Goal: Information Seeking & Learning: Learn about a topic

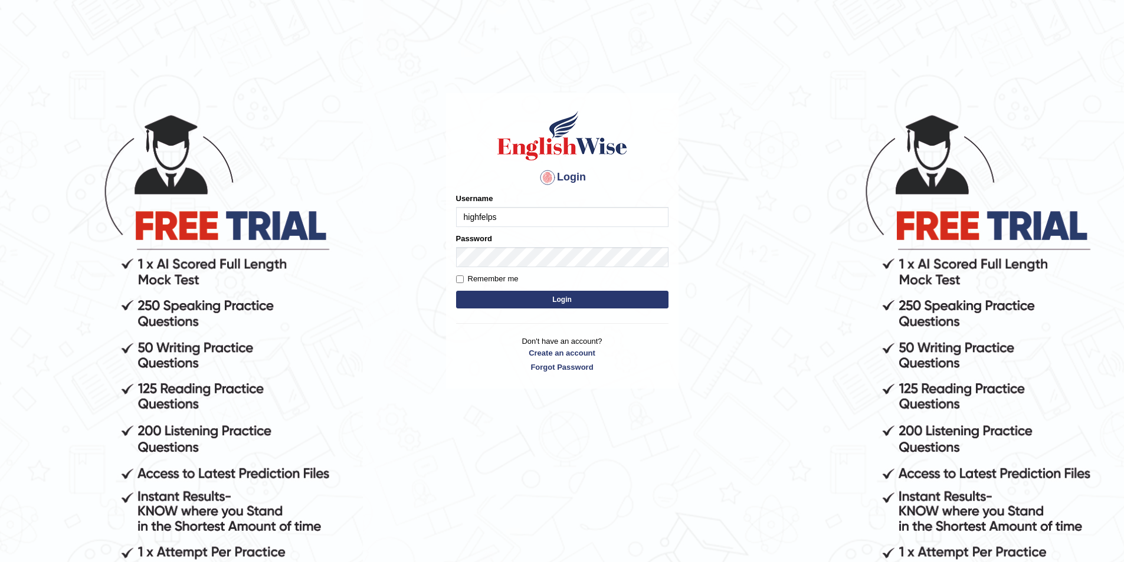
type input "highfelps"
click at [456, 291] on button "Login" at bounding box center [562, 300] width 212 height 18
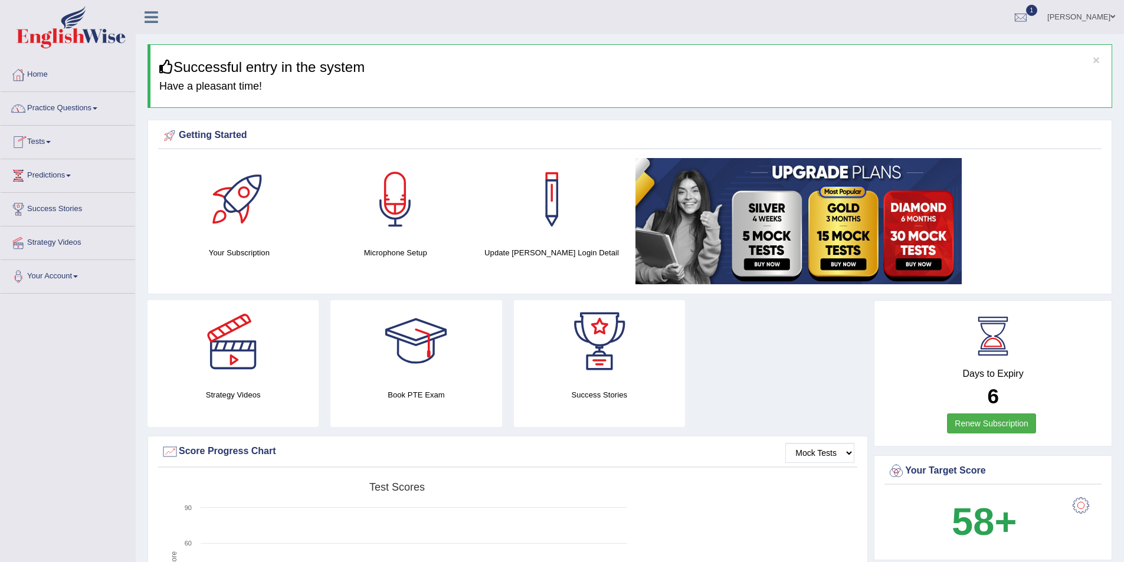
click at [42, 134] on link "Tests" at bounding box center [68, 140] width 134 height 29
click at [50, 170] on link "Take Practice Sectional Test" at bounding box center [77, 169] width 110 height 21
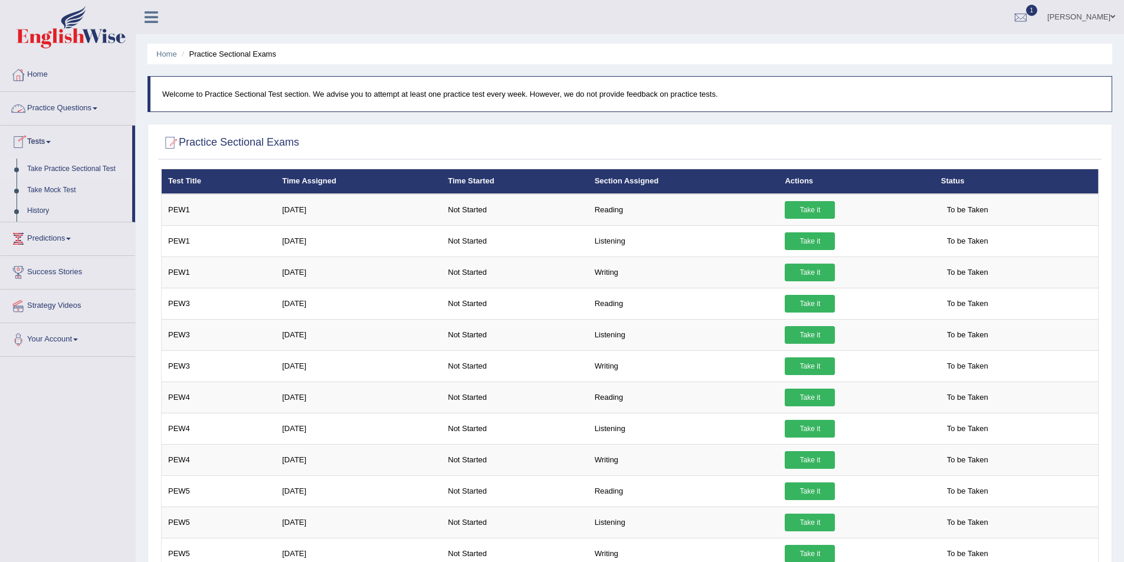
click at [69, 107] on link "Practice Questions" at bounding box center [68, 106] width 134 height 29
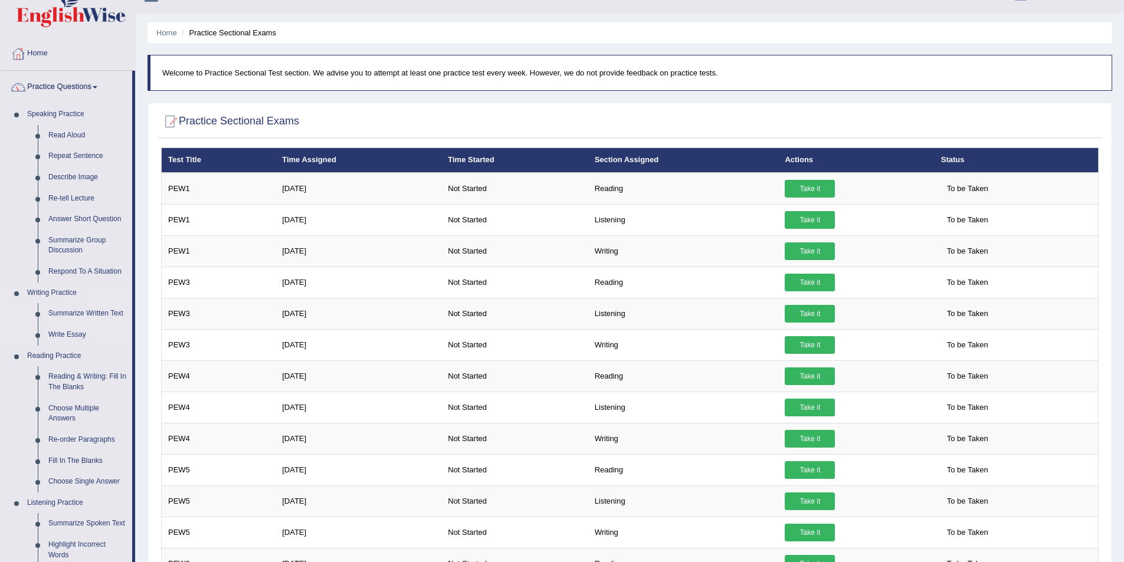
scroll to position [59, 0]
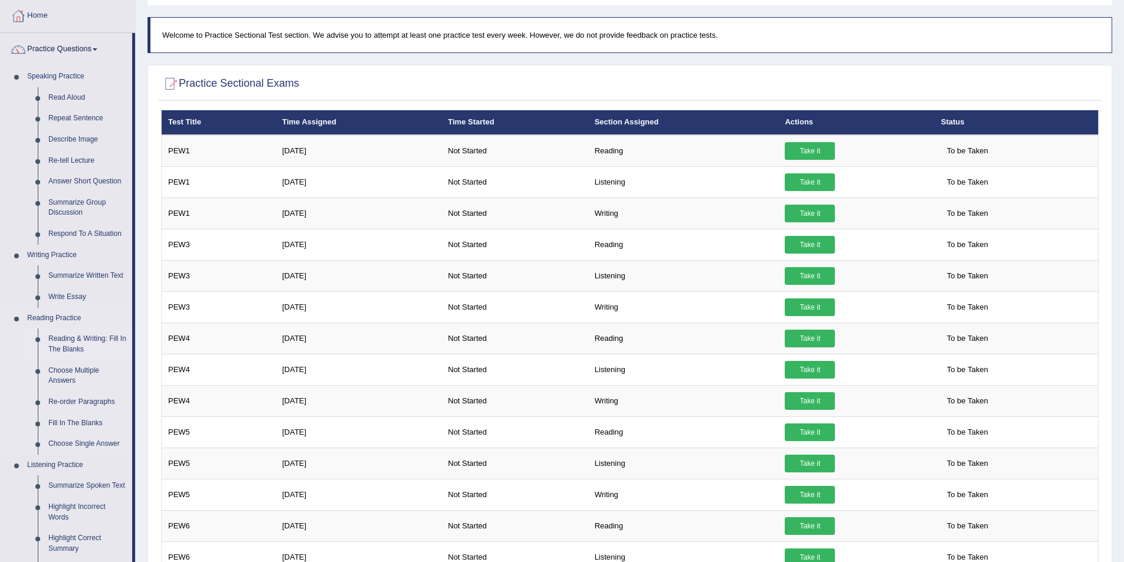
click at [88, 339] on link "Reading & Writing: Fill In The Blanks" at bounding box center [87, 344] width 89 height 31
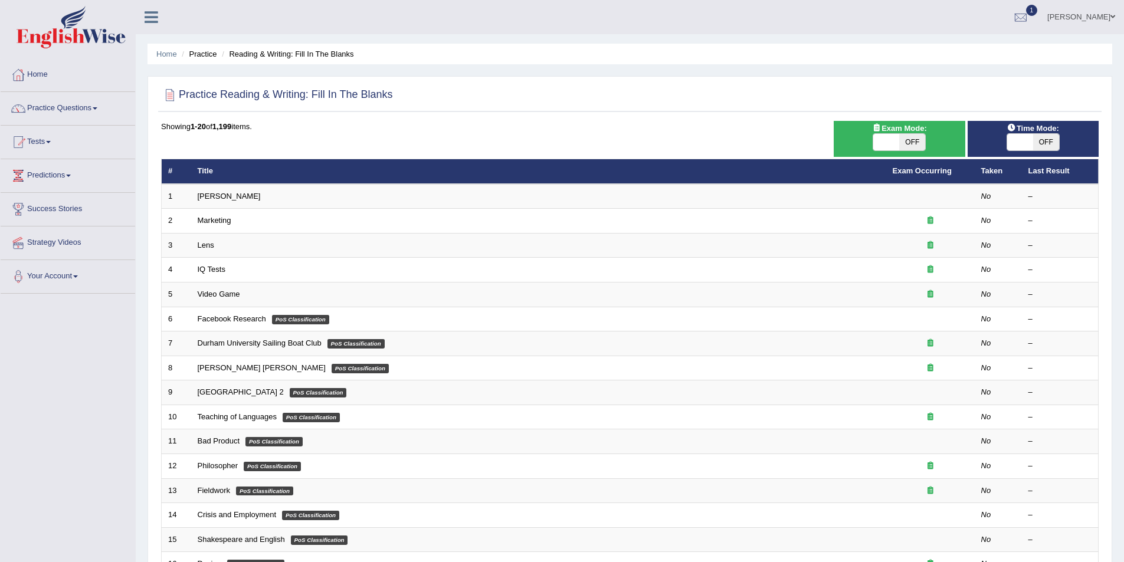
click at [909, 140] on span "OFF" at bounding box center [912, 142] width 26 height 17
checkbox input "true"
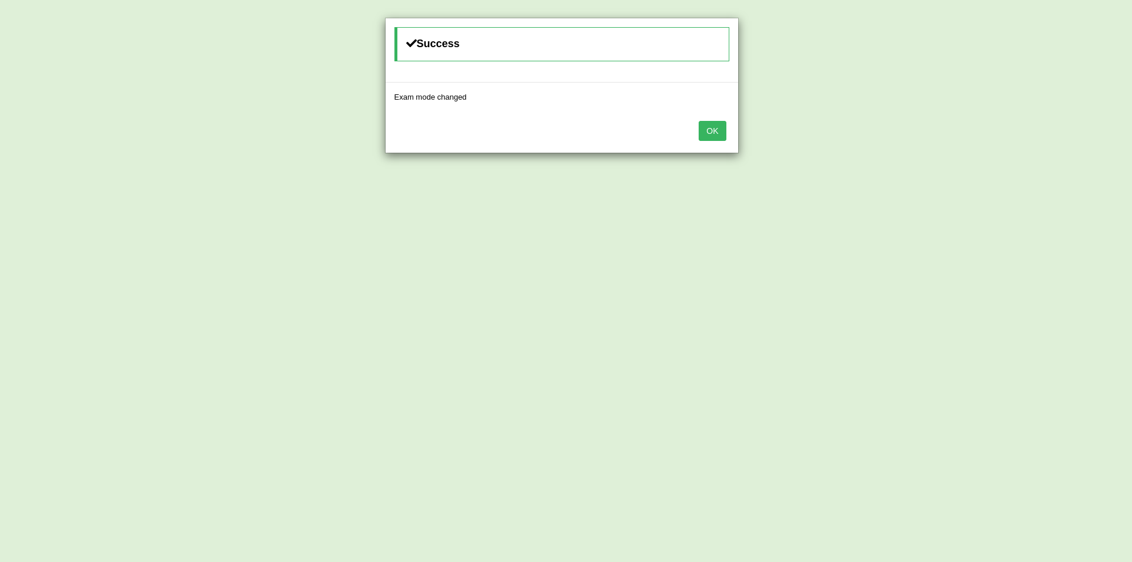
click at [708, 133] on button "OK" at bounding box center [712, 131] width 27 height 20
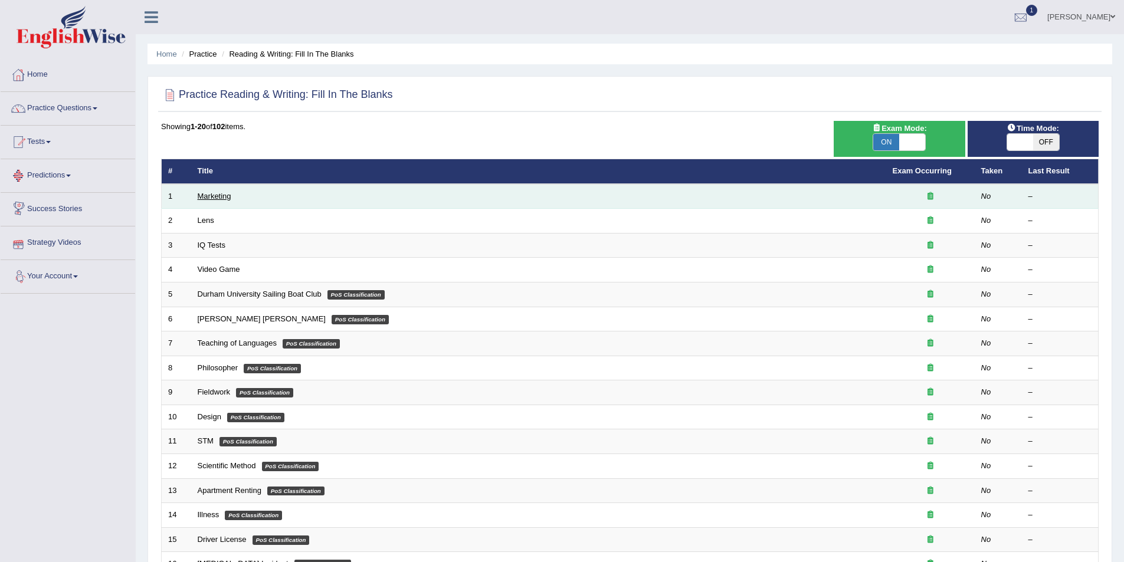
click at [216, 198] on link "Marketing" at bounding box center [215, 196] width 34 height 9
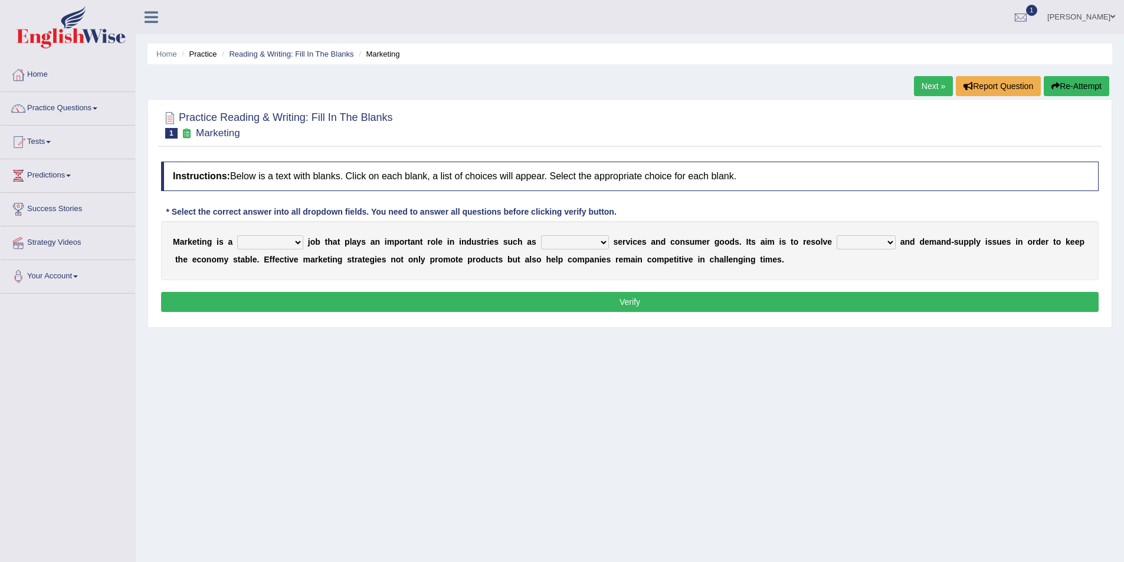
click at [295, 244] on select "professional flexible parochial descriptive" at bounding box center [270, 242] width 66 height 14
select select "professional"
click at [237, 235] on select "professional flexible parochial descriptive" at bounding box center [270, 242] width 66 height 14
click at [292, 244] on select "professional flexible parochial descriptive" at bounding box center [270, 242] width 66 height 14
click at [295, 243] on select "professional flexible parochial descriptive" at bounding box center [270, 242] width 66 height 14
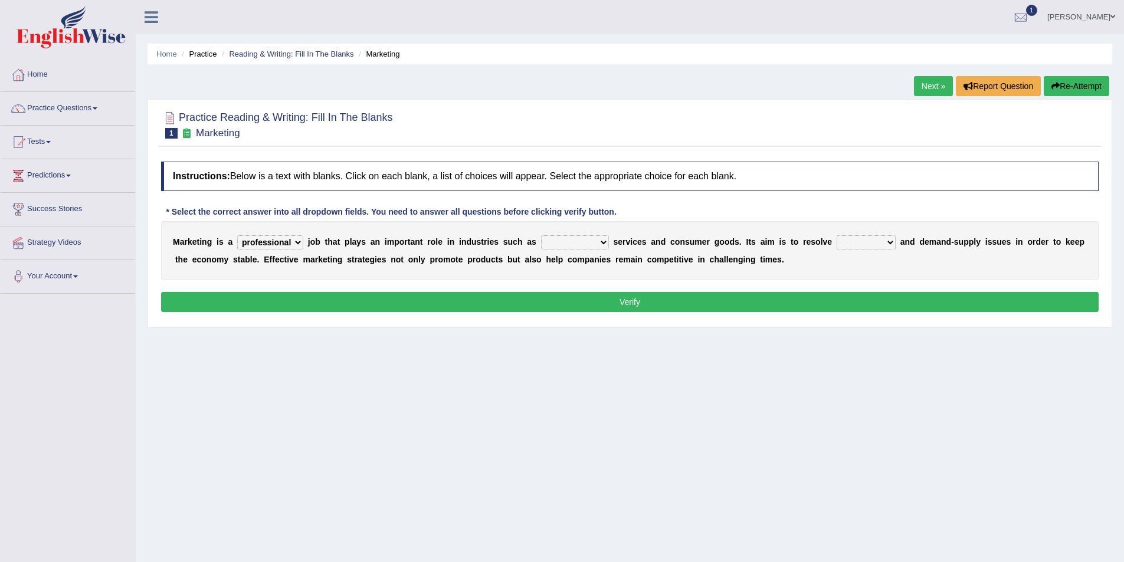
click at [593, 243] on select "civil financial conventional foremost" at bounding box center [575, 242] width 68 height 14
select select "conventional"
click at [541, 235] on select "civil financial conventional foremost" at bounding box center [575, 242] width 68 height 14
click at [876, 243] on select "imbalance excess symmetry budget" at bounding box center [865, 242] width 59 height 14
select select "imbalance"
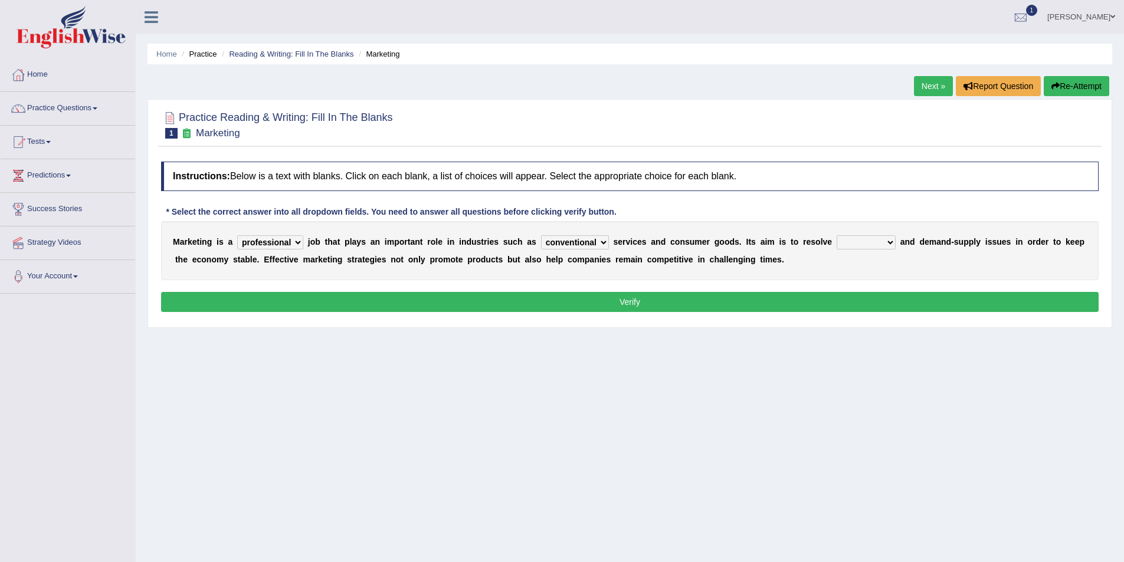
click at [836, 235] on select "imbalance excess symmetry budget" at bounding box center [865, 242] width 59 height 14
click at [555, 301] on button "Verify" at bounding box center [629, 302] width 937 height 20
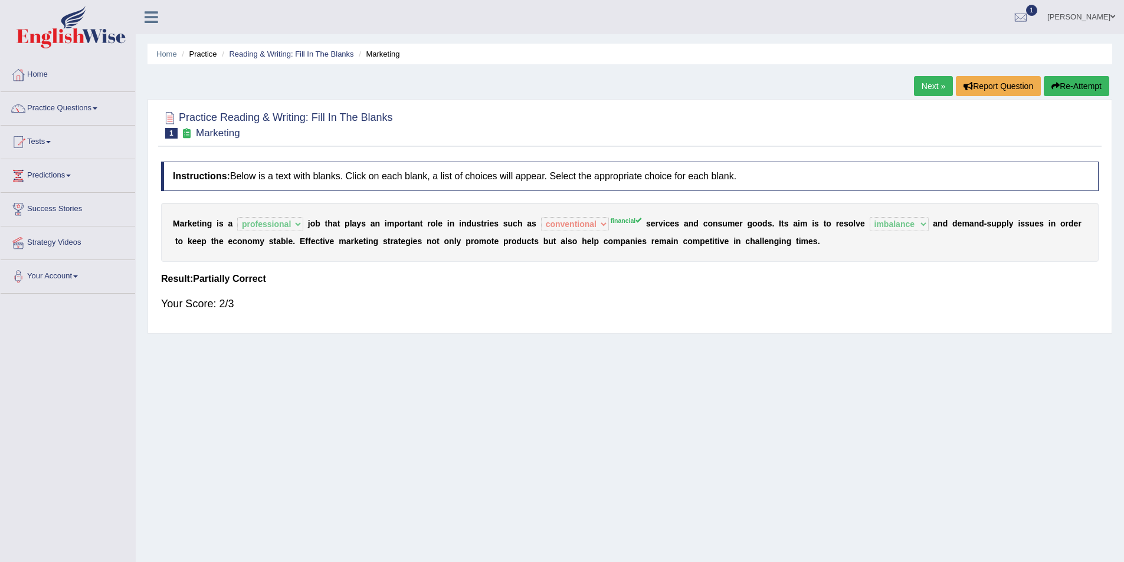
click at [923, 90] on link "Next »" at bounding box center [933, 86] width 39 height 20
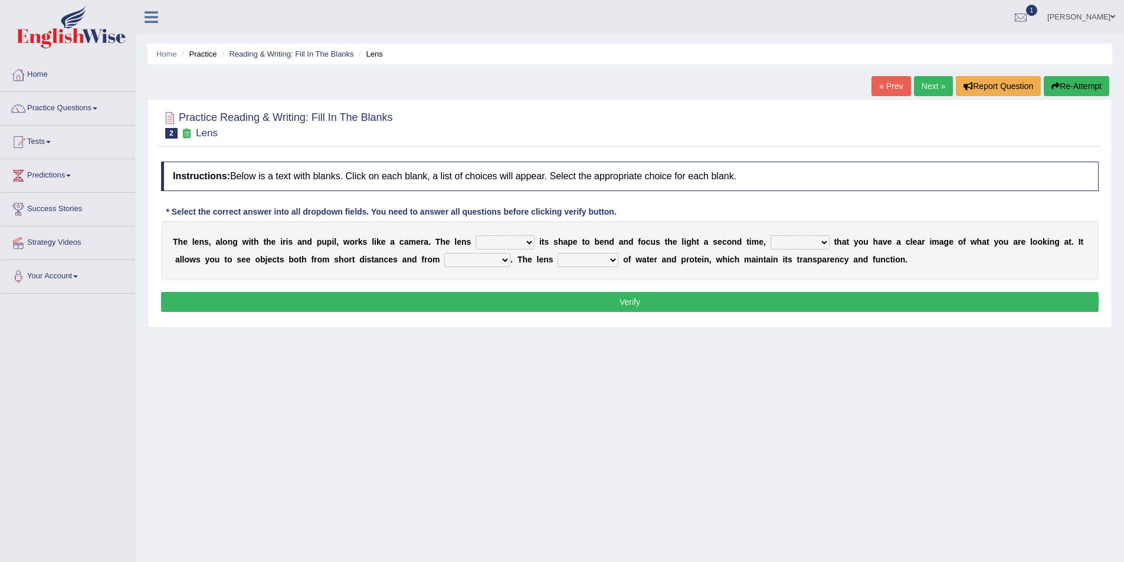
click at [526, 244] on select "adjusts shows selects presents" at bounding box center [504, 242] width 59 height 14
select select "adjusts"
click at [475, 235] on select "adjusts shows selects presents" at bounding box center [504, 242] width 59 height 14
click at [817, 245] on select "ensures to ensure ensure ensured" at bounding box center [799, 242] width 59 height 14
select select "to ensure"
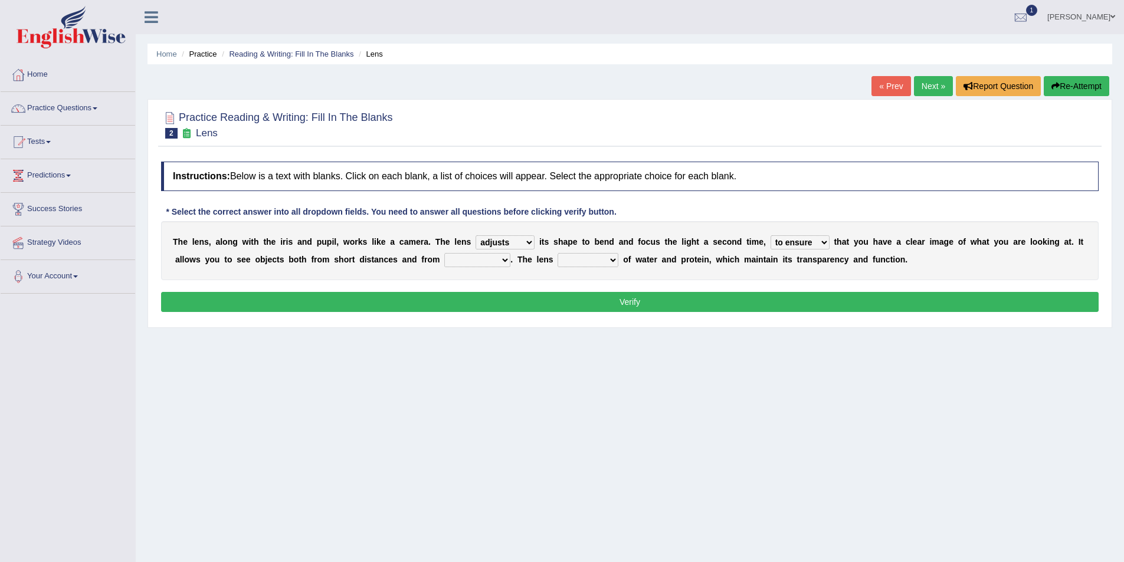
click at [770, 235] on select "ensures to ensure ensure ensured" at bounding box center [799, 242] width 59 height 14
click at [471, 261] on select "far away in between further apart all along" at bounding box center [477, 260] width 66 height 14
select select "far away"
click at [444, 253] on select "far away in between further apart all along" at bounding box center [477, 260] width 66 height 14
click at [611, 260] on select "constitutes comprises composes consists" at bounding box center [587, 260] width 61 height 14
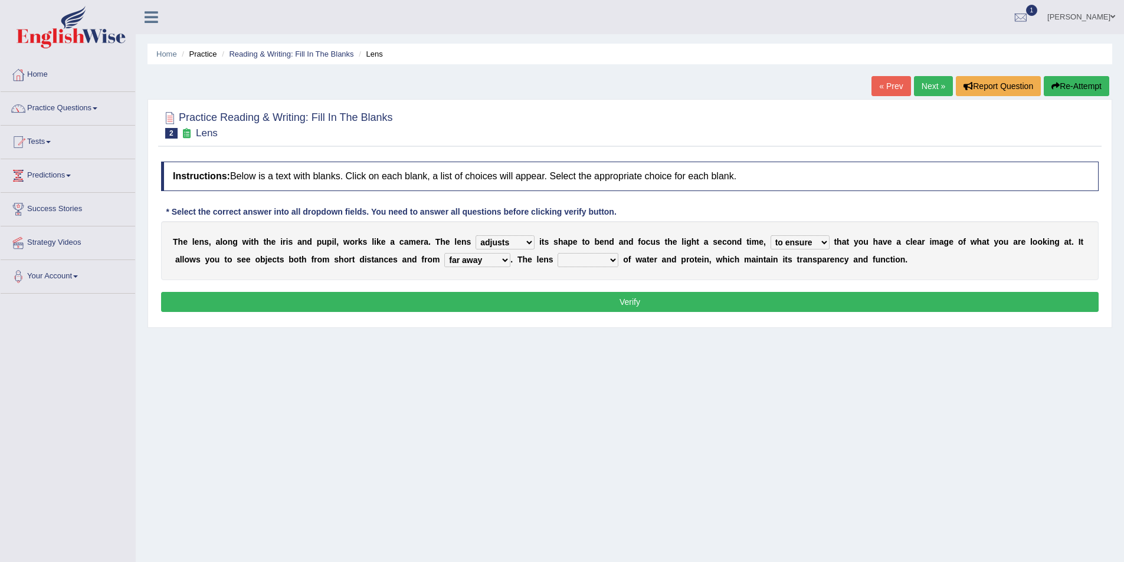
select select "composes"
click at [557, 253] on select "constitutes comprises composes consists" at bounding box center [587, 260] width 61 height 14
click at [664, 303] on button "Verify" at bounding box center [629, 302] width 937 height 20
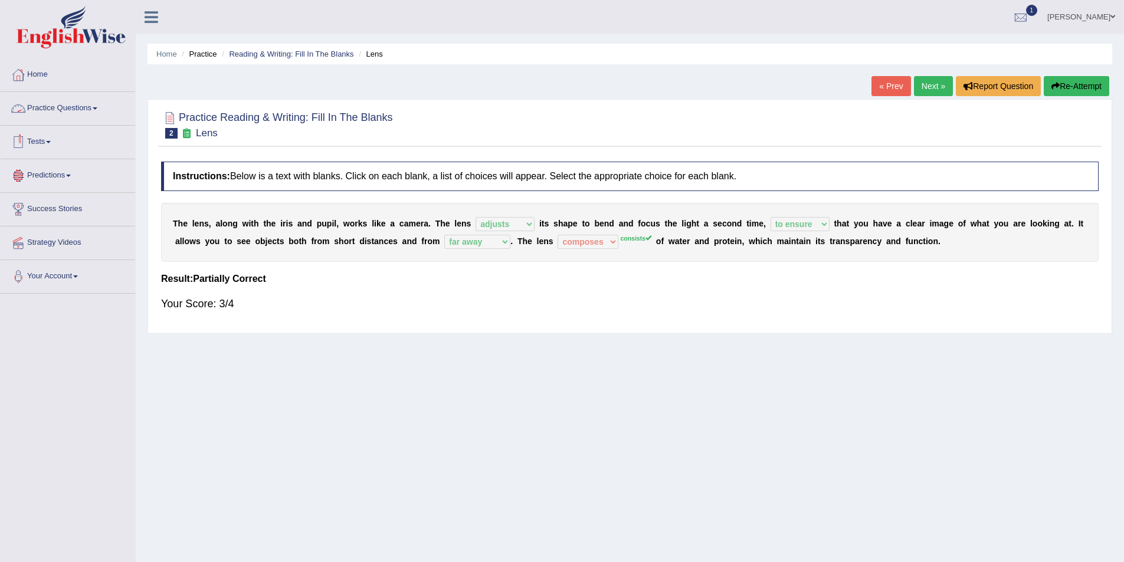
click at [31, 107] on link "Practice Questions" at bounding box center [68, 106] width 134 height 29
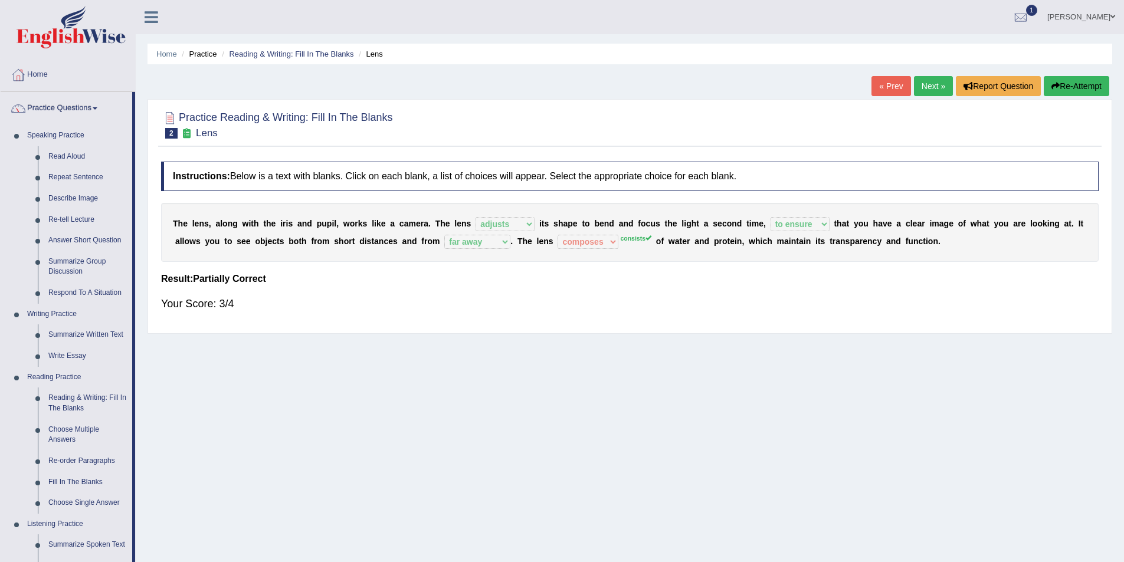
click at [31, 107] on link "Practice Questions" at bounding box center [67, 106] width 132 height 29
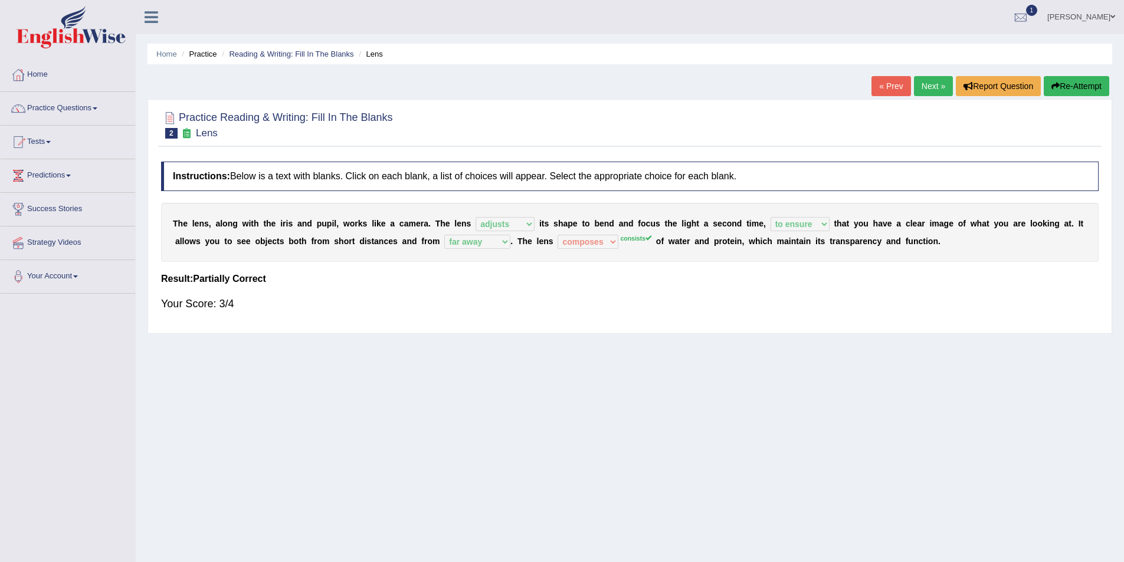
click at [928, 87] on link "Next »" at bounding box center [933, 86] width 39 height 20
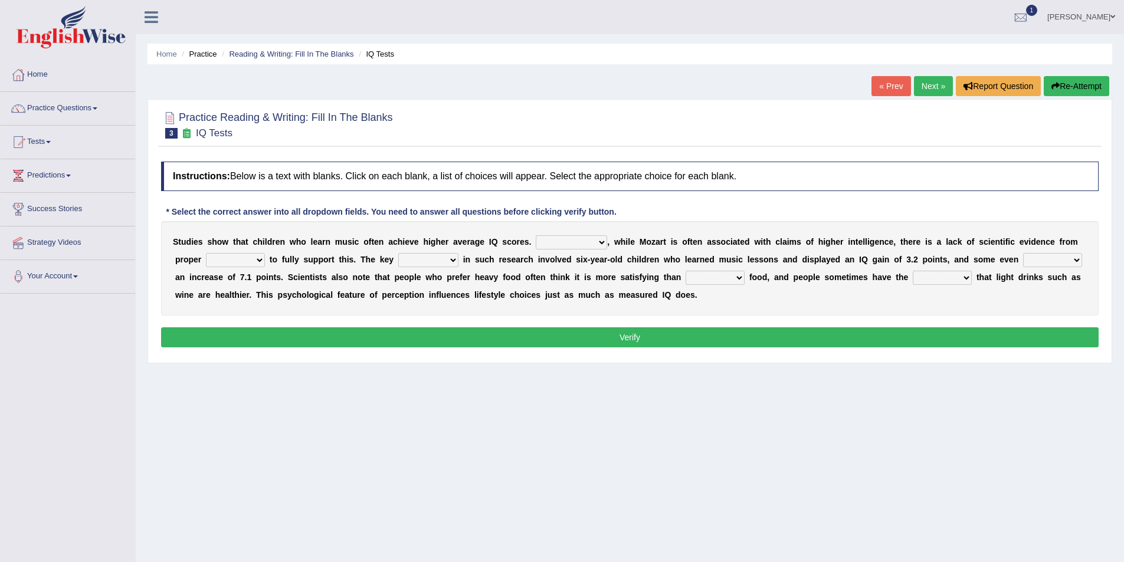
click at [586, 244] on select "However Therefore Consequently While" at bounding box center [571, 242] width 71 height 14
select select "However"
click at [536, 235] on select "However Therefore Consequently While" at bounding box center [571, 242] width 71 height 14
click at [254, 261] on select "test tests testing tested" at bounding box center [235, 260] width 59 height 14
select select "test"
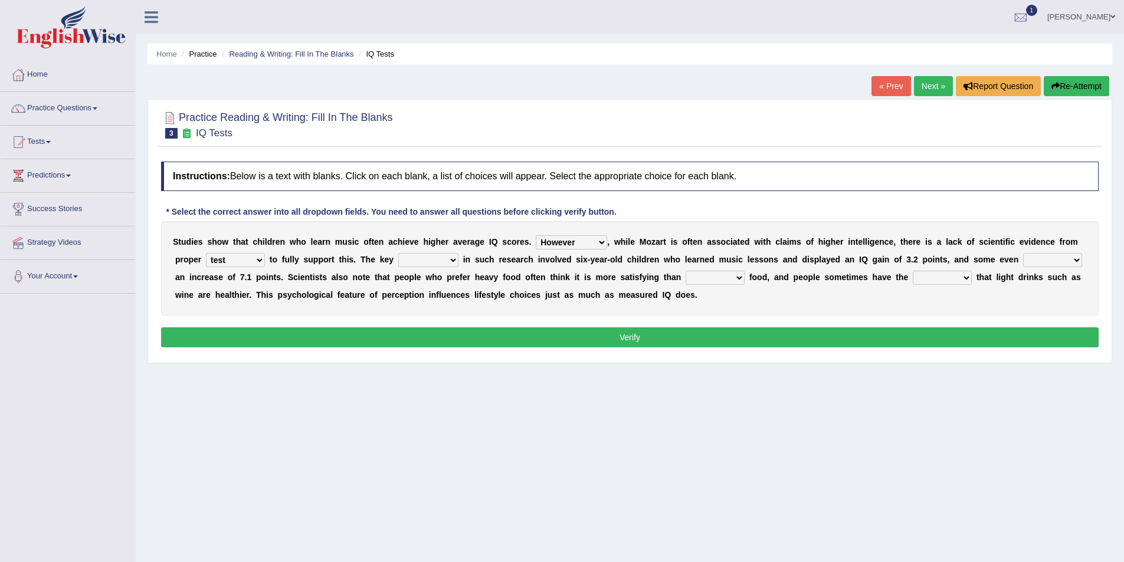
click at [206, 253] on select "test tests testing tested" at bounding box center [235, 260] width 59 height 14
click at [446, 261] on select "process goal implication odd" at bounding box center [428, 260] width 60 height 14
select select "process"
click at [398, 253] on select "process goal implication odd" at bounding box center [428, 260] width 60 height 14
click at [1030, 261] on select "exhibited taught learned threatened" at bounding box center [1052, 260] width 59 height 14
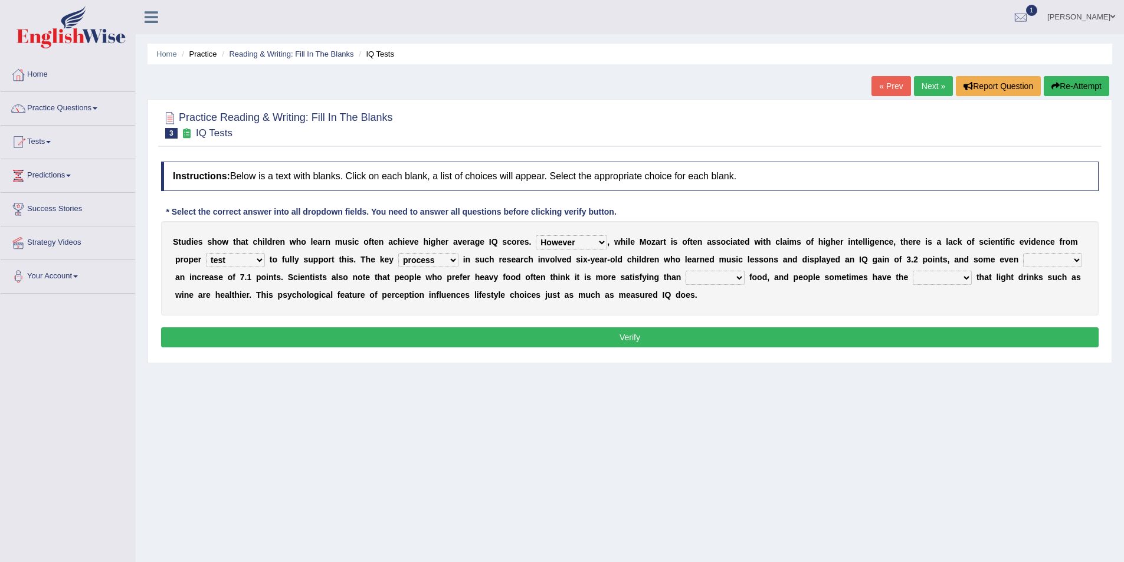
select select "taught"
click at [1023, 253] on select "exhibited taught learned threatened" at bounding box center [1052, 260] width 59 height 14
click at [738, 276] on select "choosy lighter cushiony spooky" at bounding box center [714, 278] width 59 height 14
select select "choosy"
click at [685, 271] on select "choosy lighter cushiony spooky" at bounding box center [714, 278] width 59 height 14
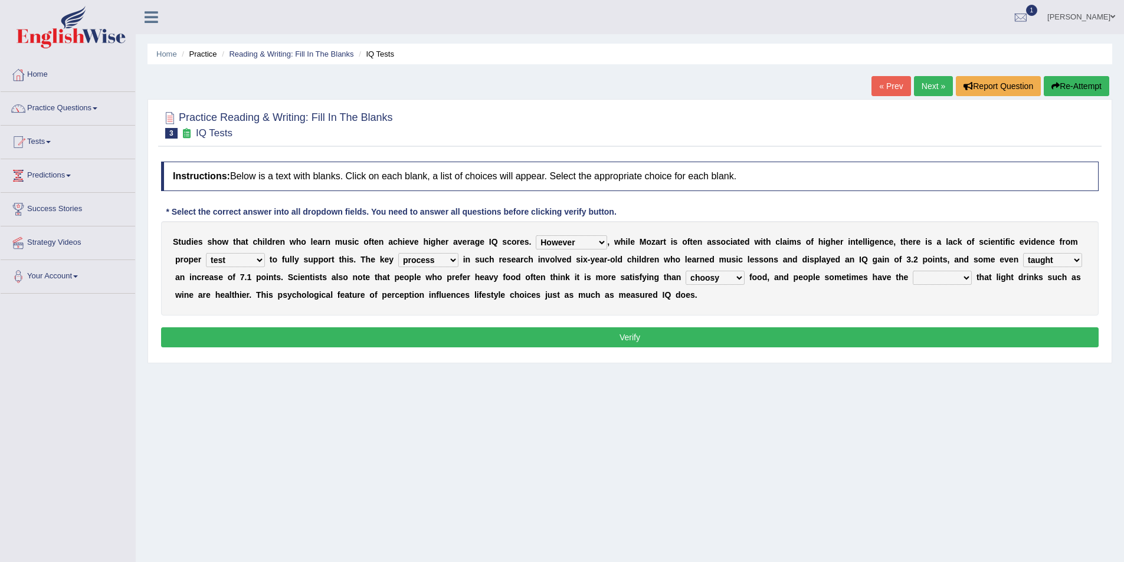
click at [940, 278] on select "illusion sight anecdote intention" at bounding box center [941, 278] width 59 height 14
select select "illusion"
click at [912, 271] on select "illusion sight anecdote intention" at bounding box center [941, 278] width 59 height 14
click at [649, 333] on button "Verify" at bounding box center [629, 337] width 937 height 20
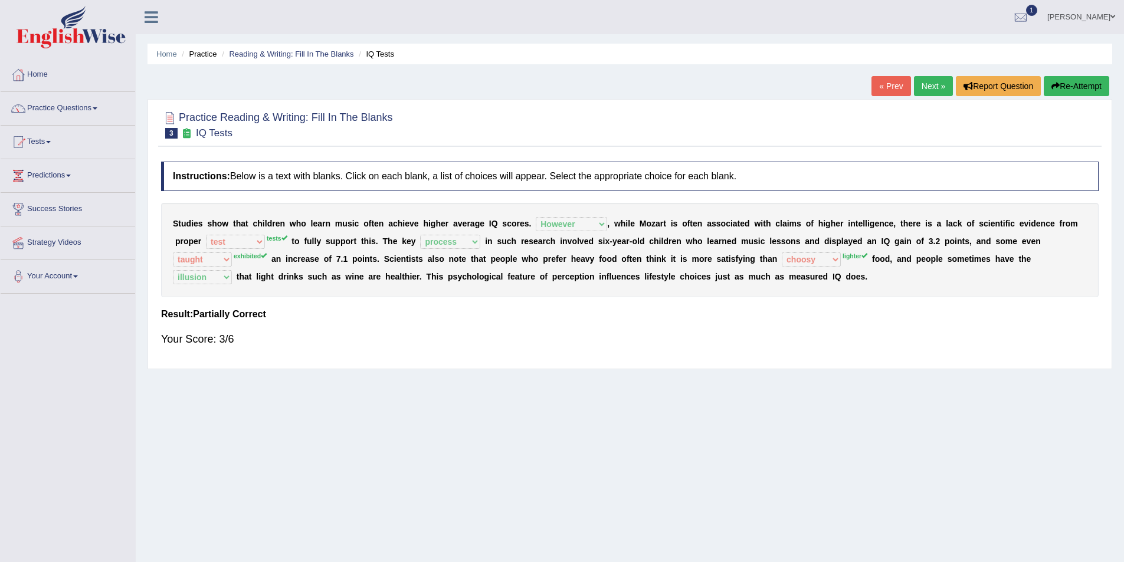
click at [67, 106] on link "Practice Questions" at bounding box center [68, 106] width 134 height 29
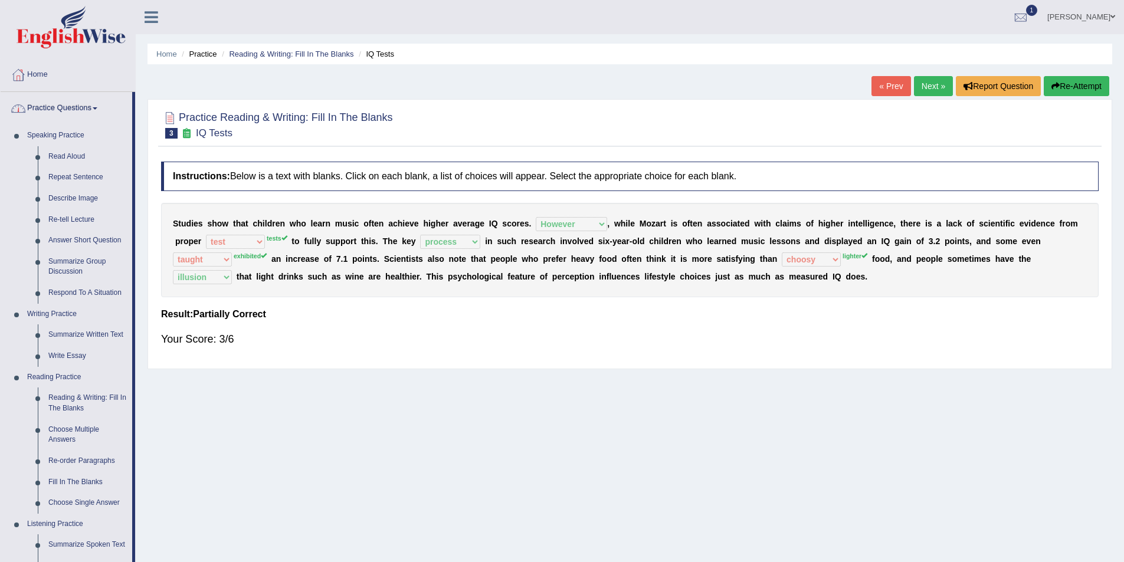
click at [934, 90] on link "Next »" at bounding box center [933, 86] width 39 height 20
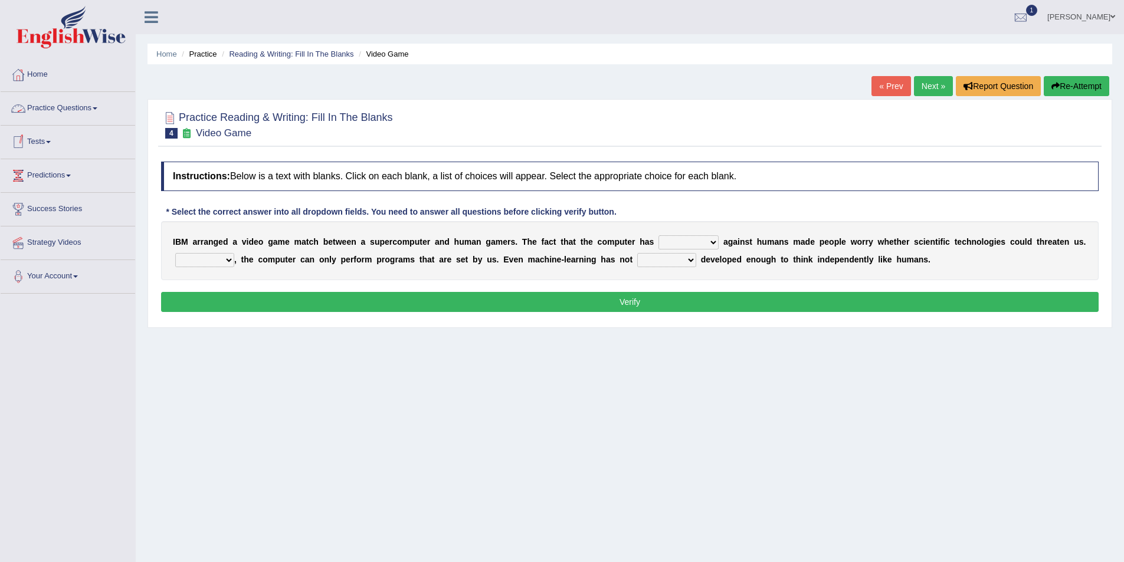
click at [45, 112] on link "Practice Questions" at bounding box center [68, 106] width 134 height 29
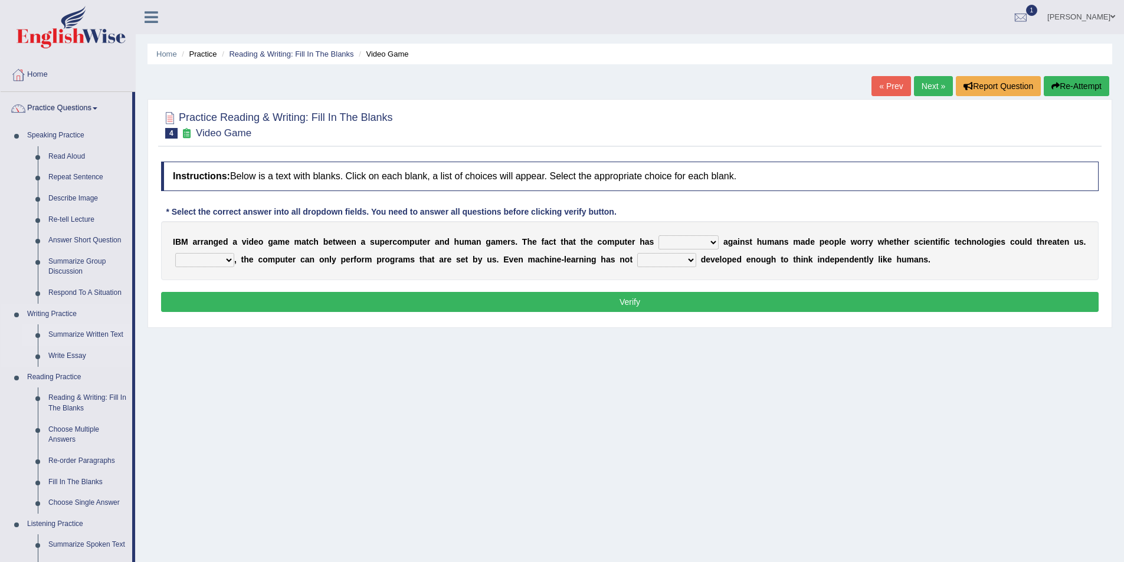
click at [101, 338] on link "Summarize Written Text" at bounding box center [87, 334] width 89 height 21
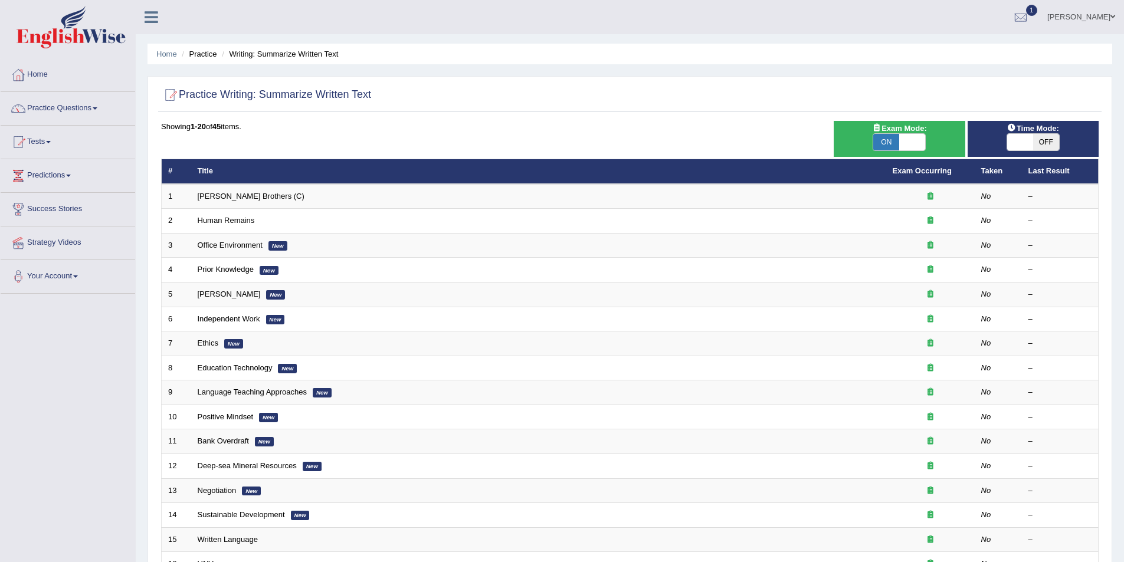
click at [1053, 137] on span "OFF" at bounding box center [1046, 142] width 26 height 17
checkbox input "true"
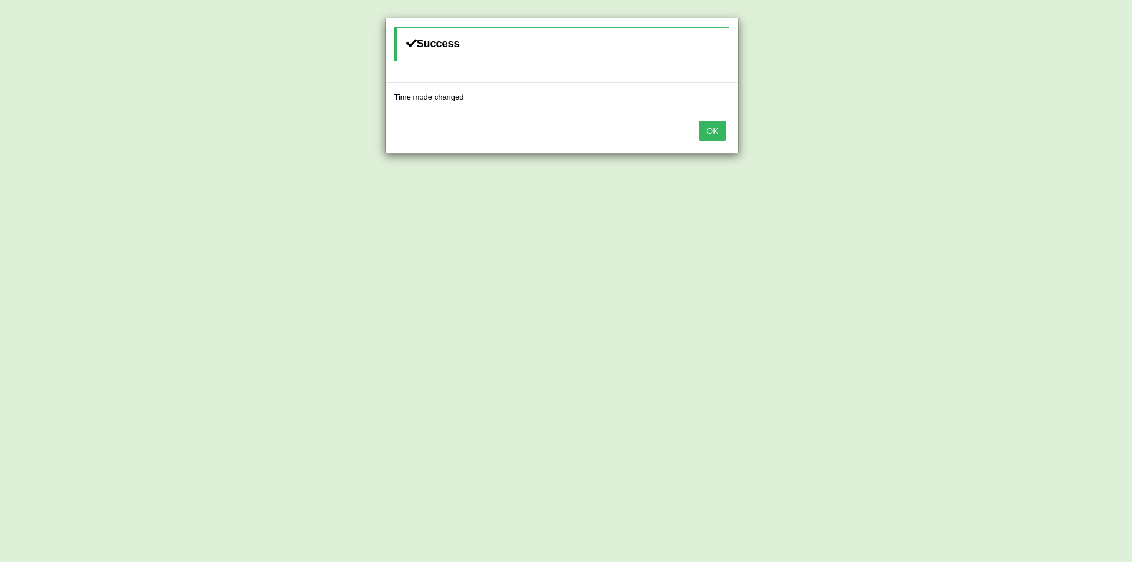
click at [705, 128] on button "OK" at bounding box center [712, 131] width 27 height 20
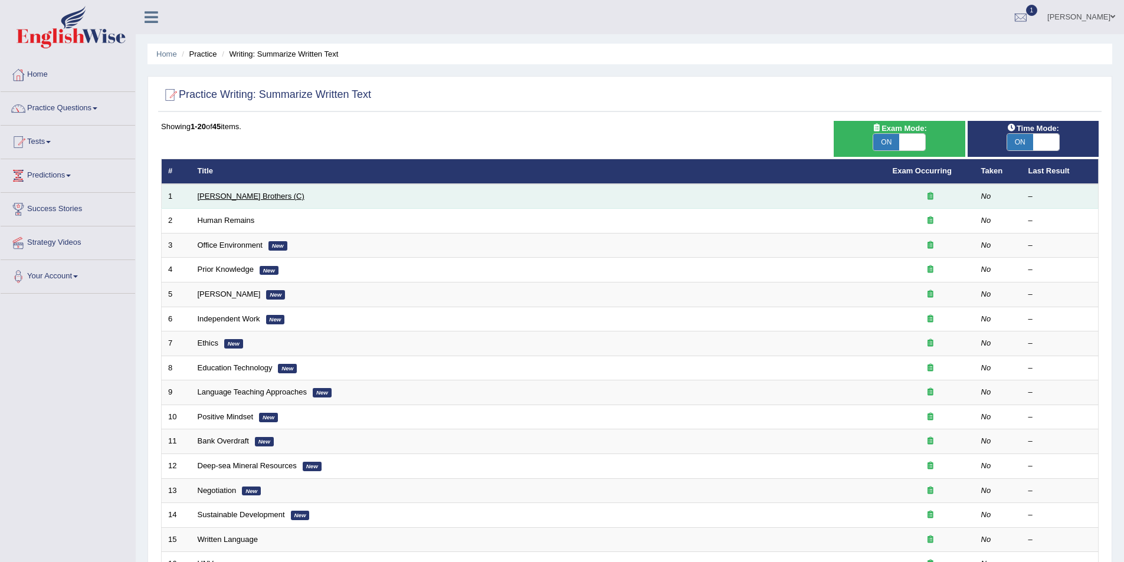
click at [225, 194] on link "[PERSON_NAME] Brothers (C)" at bounding box center [251, 196] width 107 height 9
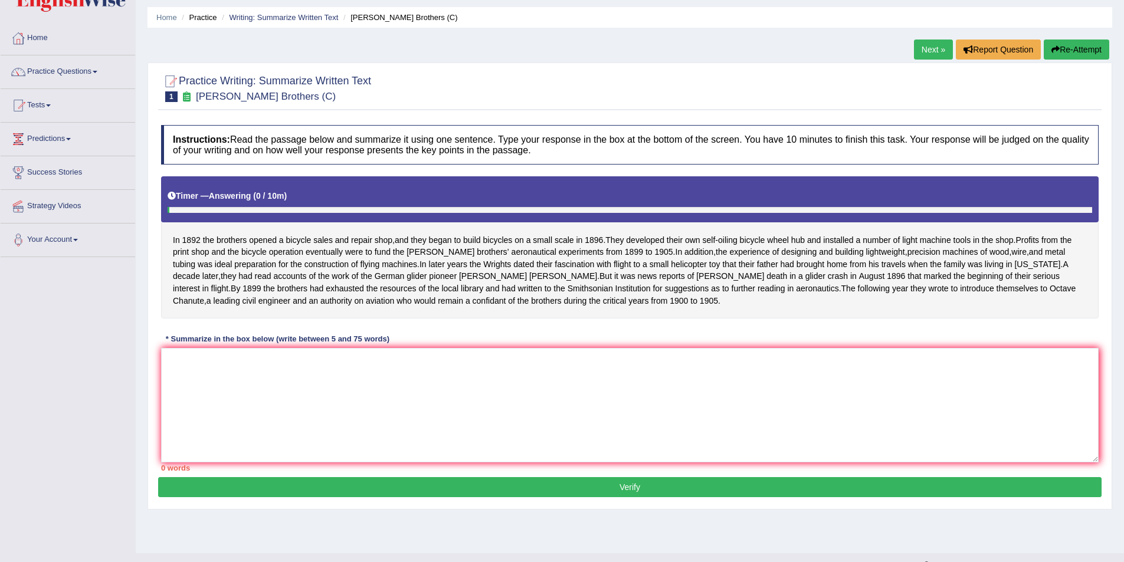
scroll to position [57, 0]
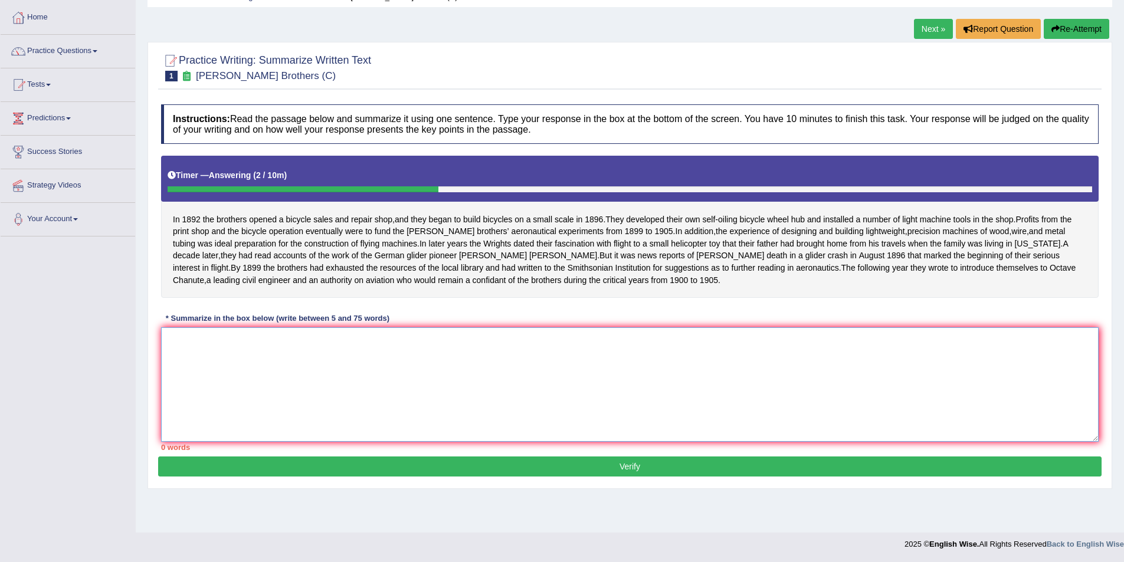
click at [287, 371] on textarea at bounding box center [629, 384] width 937 height 114
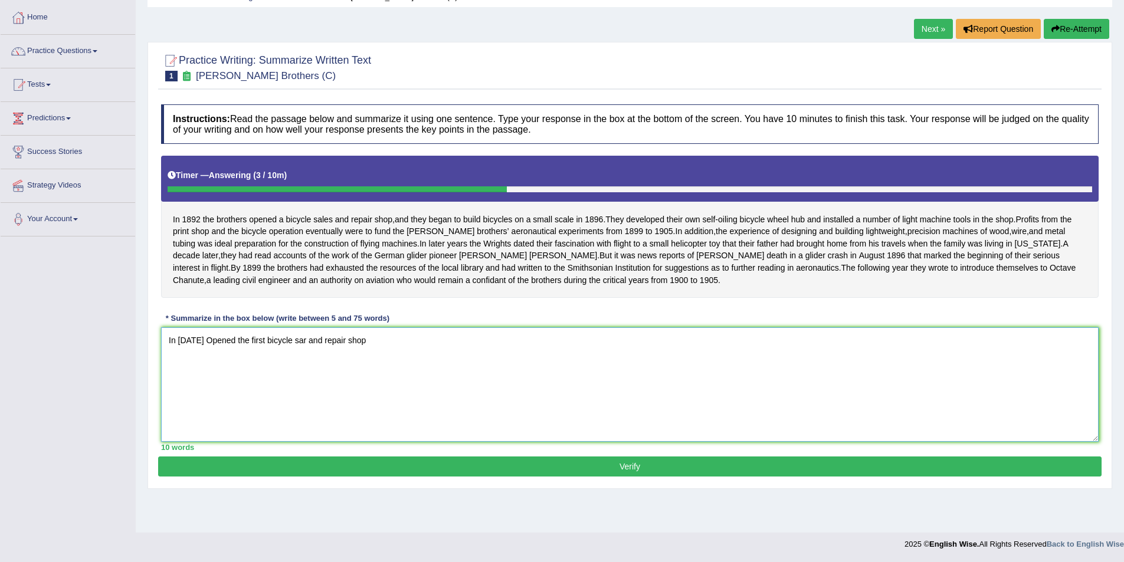
click at [203, 363] on textarea "In 1892 Opened the first bicycle sar and repair shop" at bounding box center [629, 384] width 937 height 114
click at [369, 367] on textarea "In 1892 opened the first bicycle sar and repair shop" at bounding box center [629, 384] width 937 height 114
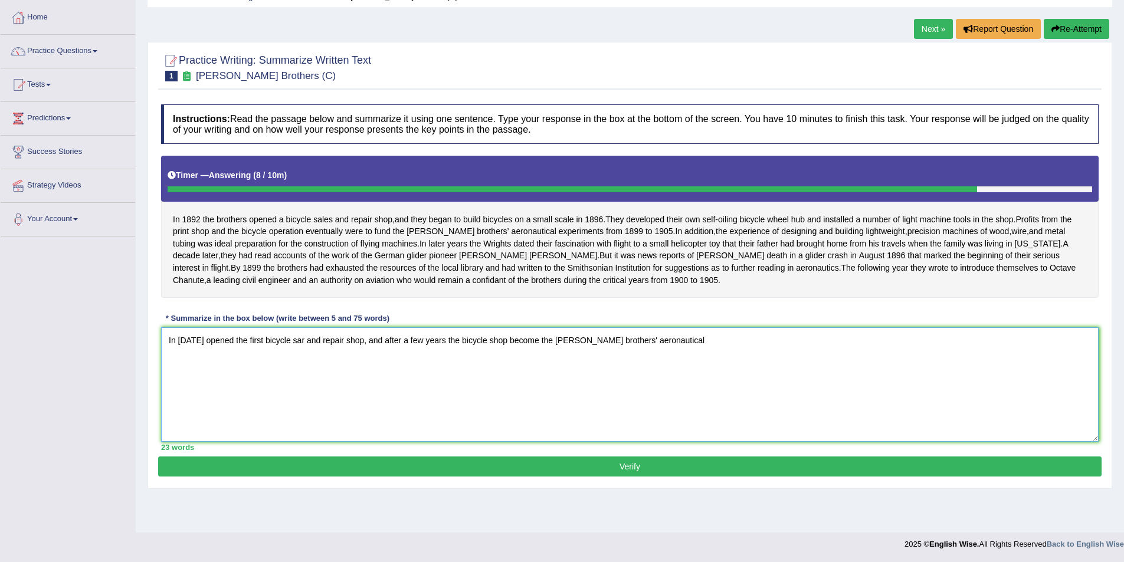
click at [527, 363] on textarea "In 1892 opened the first bicycle sar and repair shop, and after a few years the…" at bounding box center [629, 384] width 937 height 114
click at [664, 362] on textarea "In 1892 opened the first bicycle sar and repair shop, and after a few years the…" at bounding box center [629, 384] width 937 height 114
type textarea "In 1892 opened the first bicycle sar and repair shop, and after a few years the…"
click at [624, 477] on button "Verify" at bounding box center [629, 467] width 943 height 20
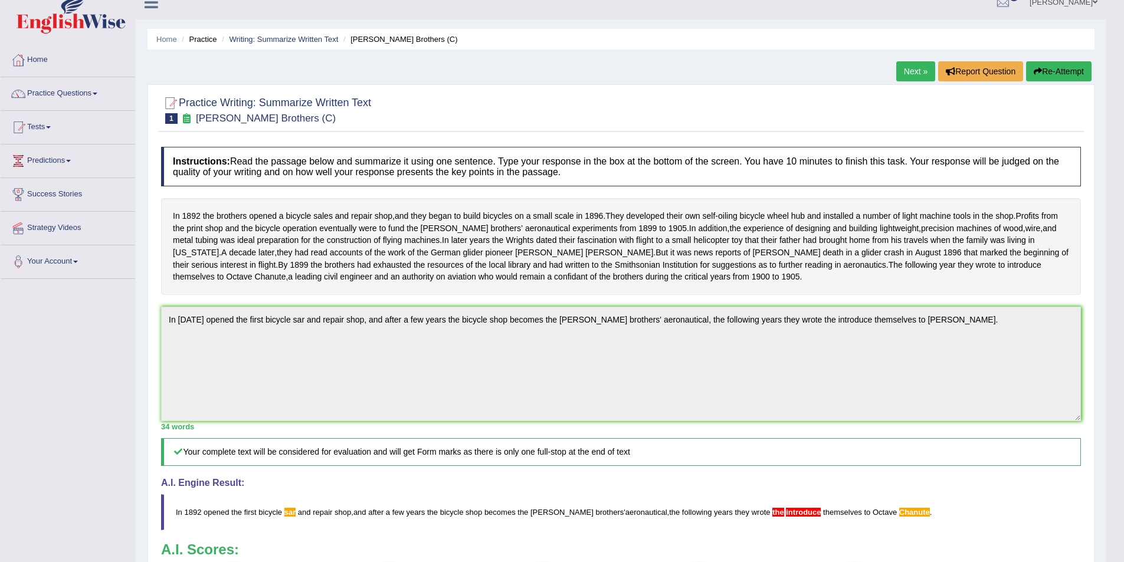
scroll to position [0, 0]
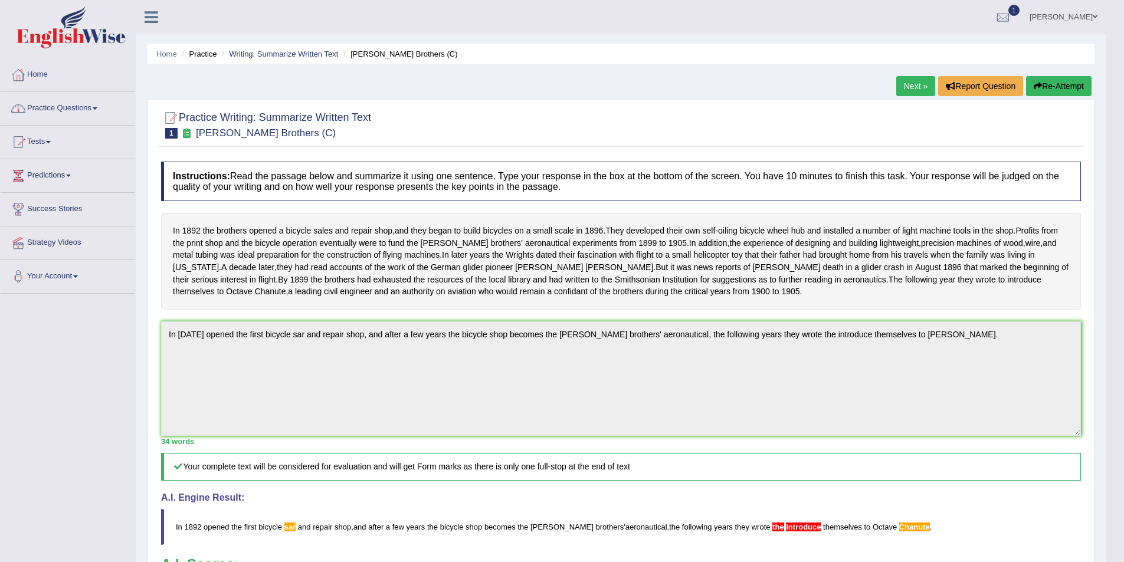
click at [96, 110] on link "Practice Questions" at bounding box center [68, 106] width 134 height 29
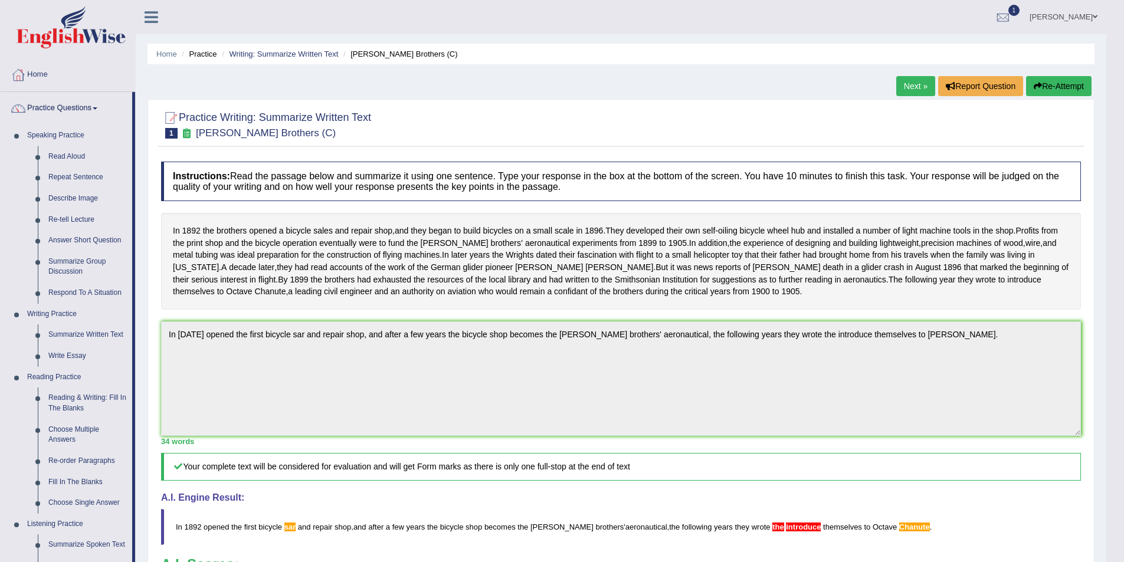
click at [924, 92] on link "Next »" at bounding box center [915, 86] width 39 height 20
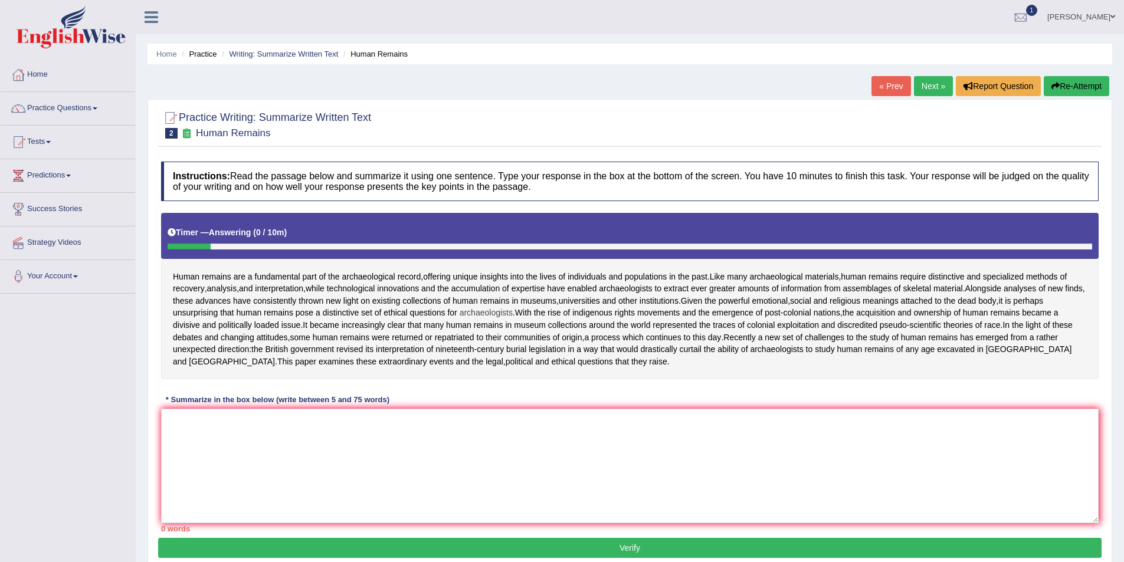
drag, startPoint x: 160, startPoint y: 274, endPoint x: 474, endPoint y: 308, distance: 316.3
click at [474, 308] on div "Instructions: Read the passage below and summarize it using one sentence. Type …" at bounding box center [629, 347] width 943 height 382
click at [196, 277] on span "Human" at bounding box center [186, 277] width 27 height 12
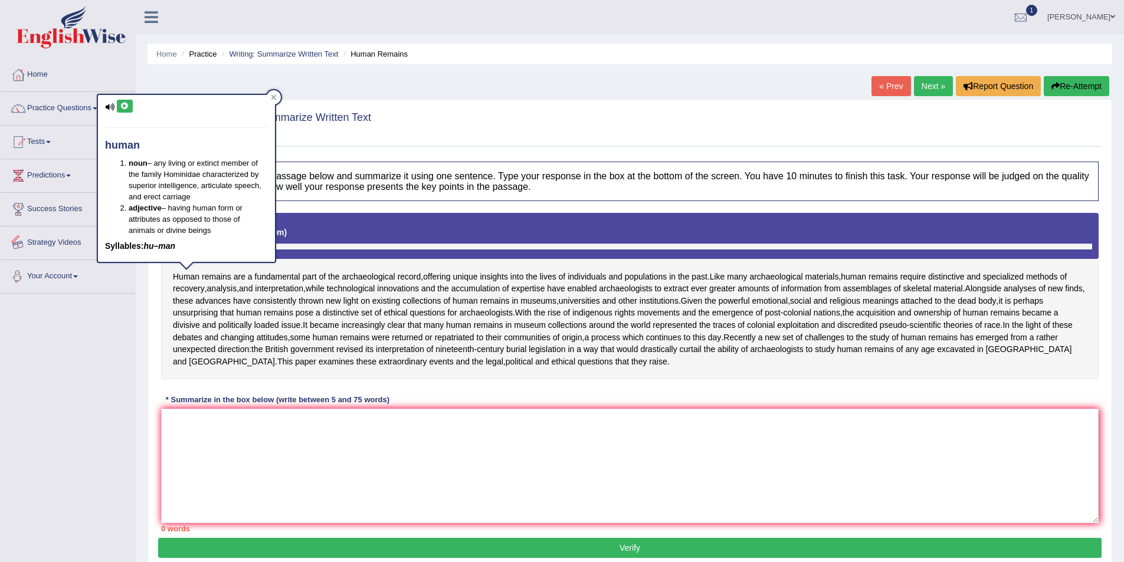
click at [58, 202] on link "Success Stories" at bounding box center [68, 207] width 134 height 29
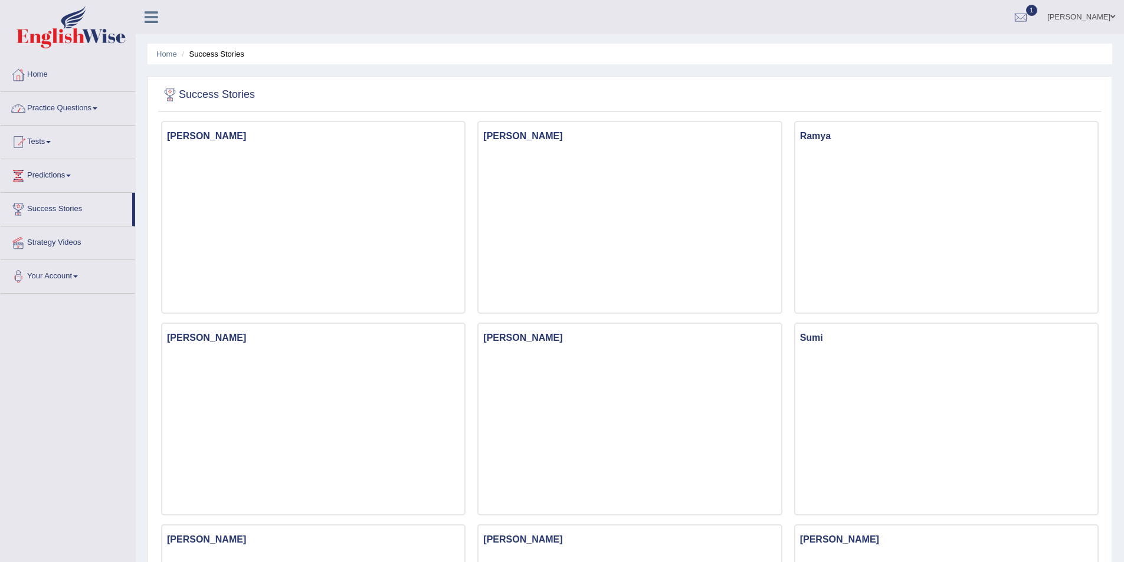
click at [65, 101] on link "Practice Questions" at bounding box center [68, 106] width 134 height 29
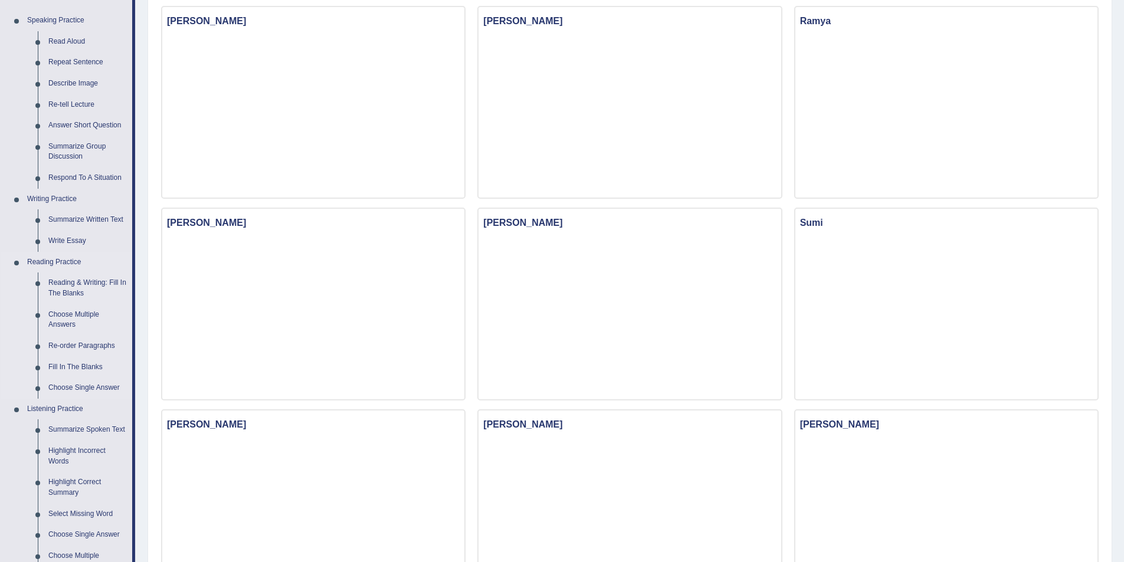
scroll to position [118, 0]
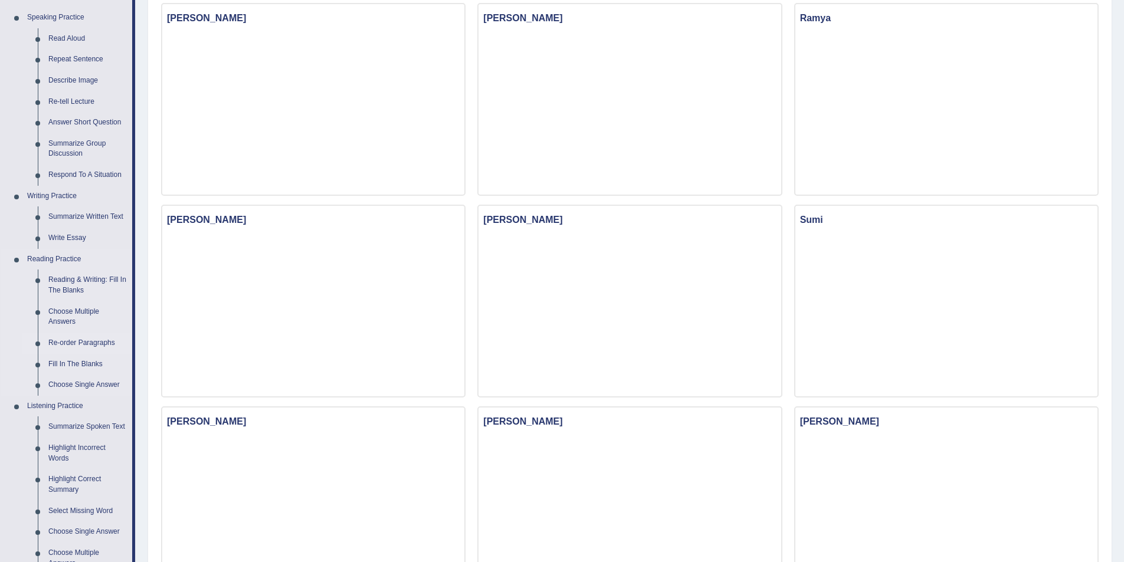
click at [79, 344] on link "Re-order Paragraphs" at bounding box center [87, 343] width 89 height 21
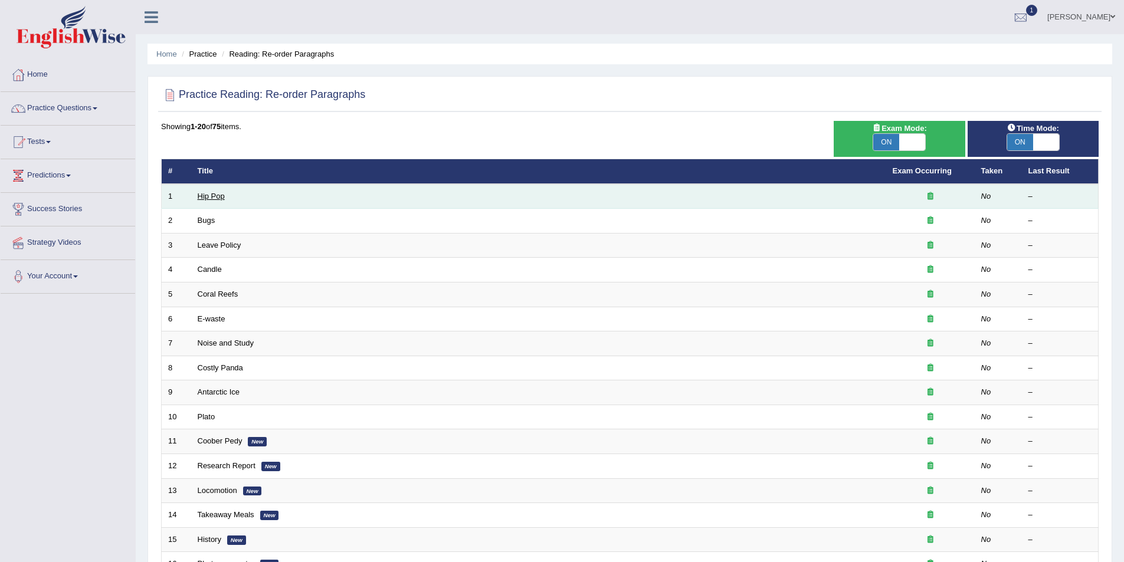
click at [214, 198] on link "Hip Pop" at bounding box center [211, 196] width 27 height 9
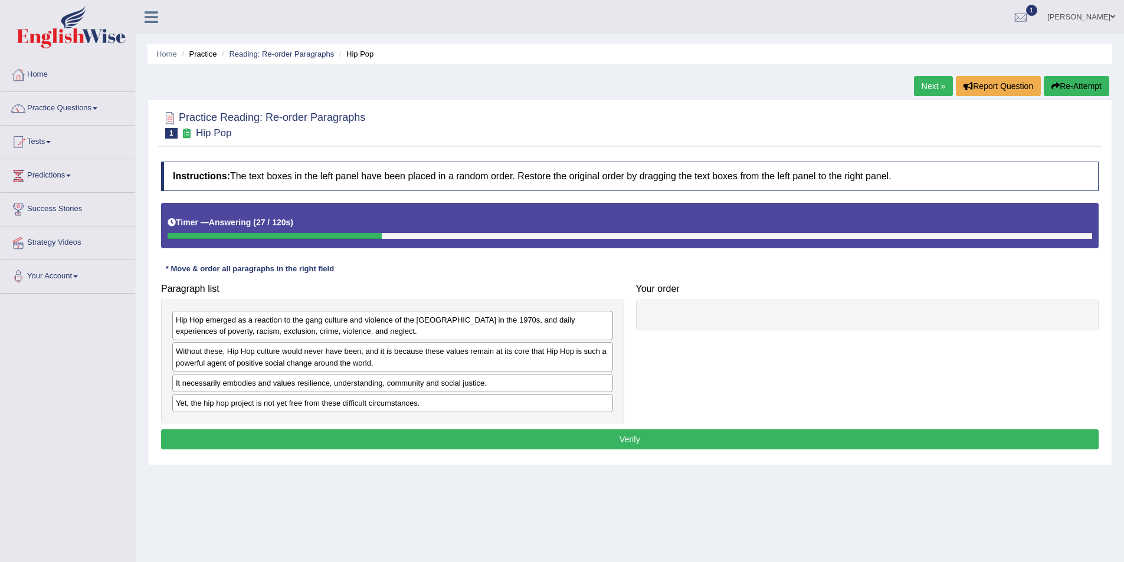
click at [235, 322] on div "Hip Hop emerged as a reaction to the gang culture and violence of the South Bro…" at bounding box center [392, 325] width 441 height 29
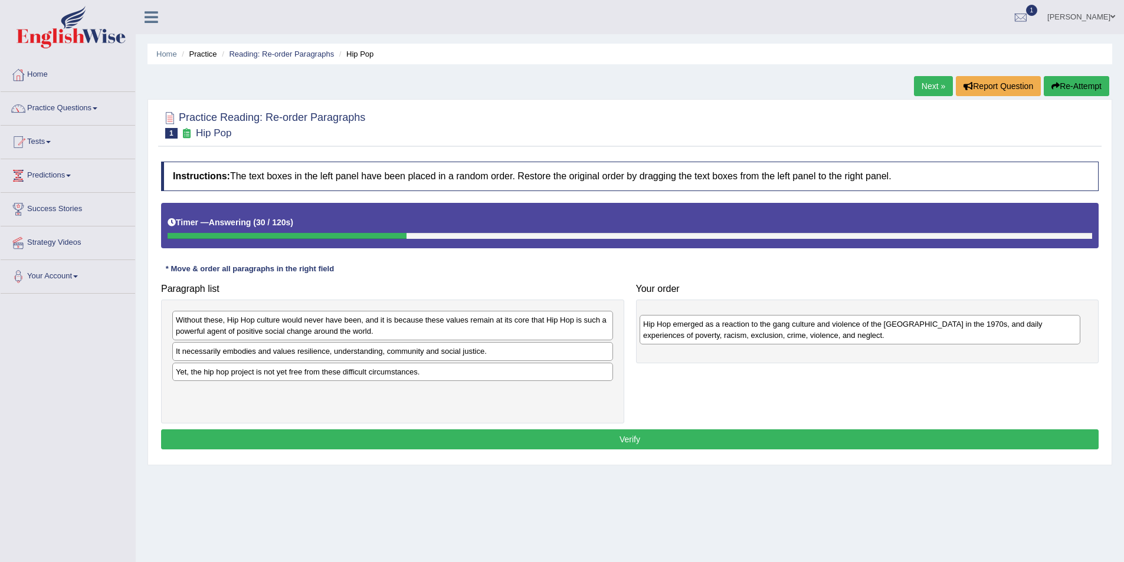
drag, startPoint x: 216, startPoint y: 333, endPoint x: 678, endPoint y: 336, distance: 461.8
click at [685, 336] on div "Hip Hop emerged as a reaction to the gang culture and violence of the South Bro…" at bounding box center [859, 329] width 441 height 29
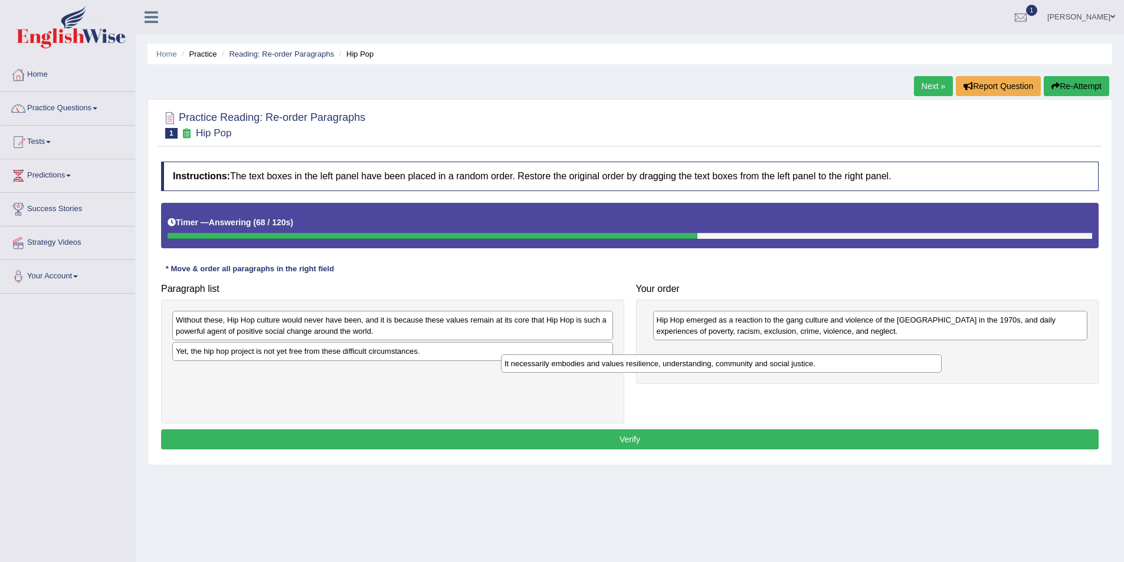
drag, startPoint x: 279, startPoint y: 353, endPoint x: 618, endPoint y: 366, distance: 339.4
click at [618, 366] on div "It necessarily embodies and values resilience, understanding, community and soc…" at bounding box center [721, 363] width 441 height 18
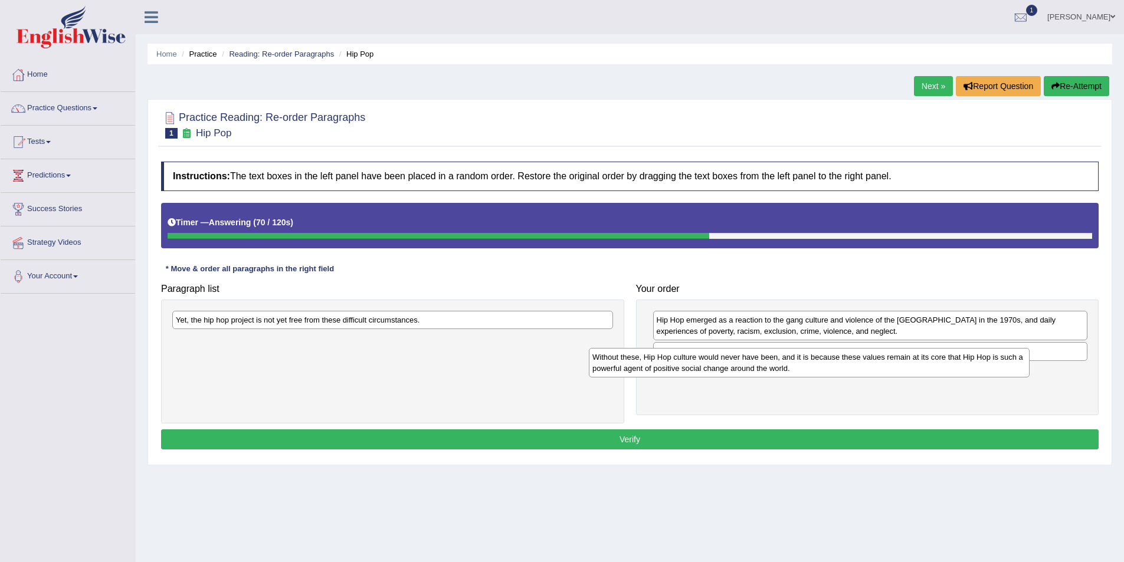
drag, startPoint x: 349, startPoint y: 330, endPoint x: 776, endPoint y: 383, distance: 431.0
click at [776, 377] on div "Without these, Hip Hop culture would never have been, and it is because these v…" at bounding box center [809, 362] width 441 height 29
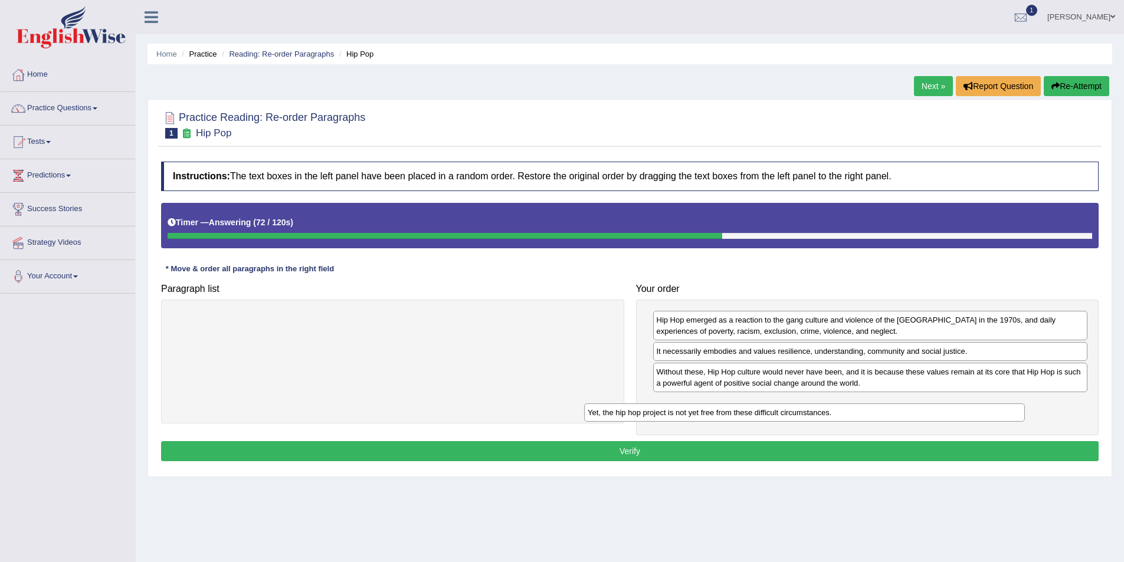
drag, startPoint x: 458, startPoint y: 324, endPoint x: 871, endPoint y: 417, distance: 423.8
click at [871, 417] on div "Yet, the hip hop project is not yet free from these difficult circumstances." at bounding box center [804, 412] width 441 height 18
click at [703, 447] on button "Verify" at bounding box center [629, 451] width 937 height 20
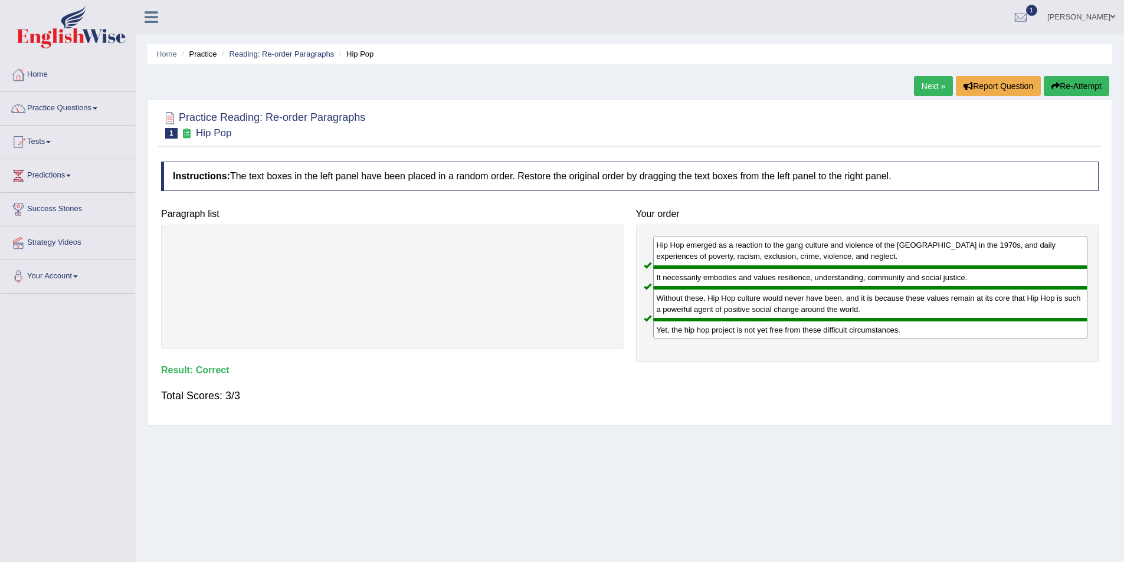
click at [919, 87] on link "Next »" at bounding box center [933, 86] width 39 height 20
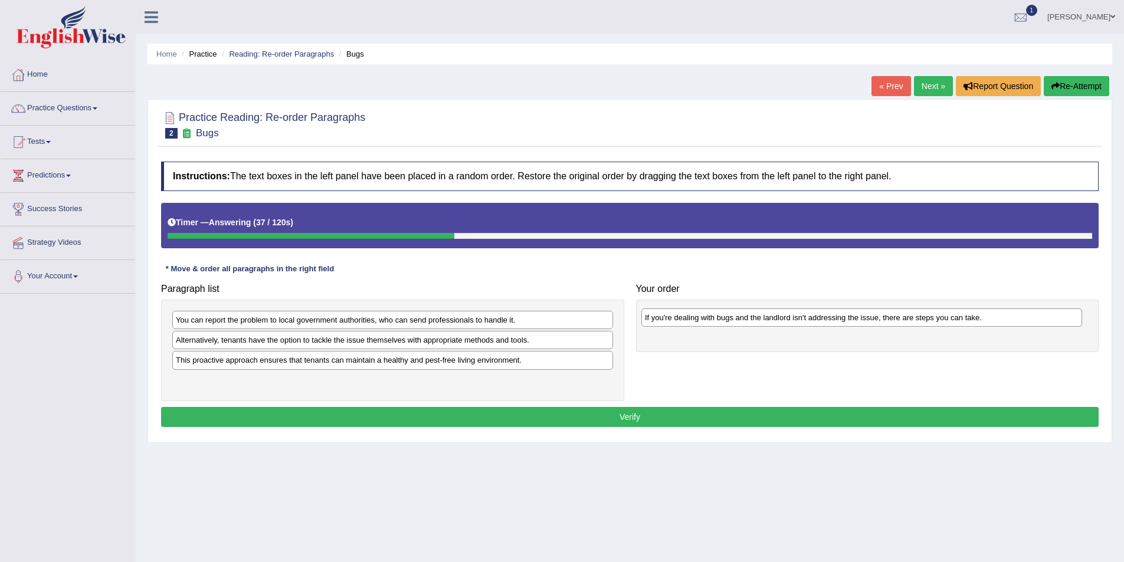
drag, startPoint x: 270, startPoint y: 341, endPoint x: 738, endPoint y: 319, distance: 469.4
click at [738, 319] on div "If you're dealing with bugs and the landlord isn't addressing the issue, there …" at bounding box center [861, 317] width 441 height 18
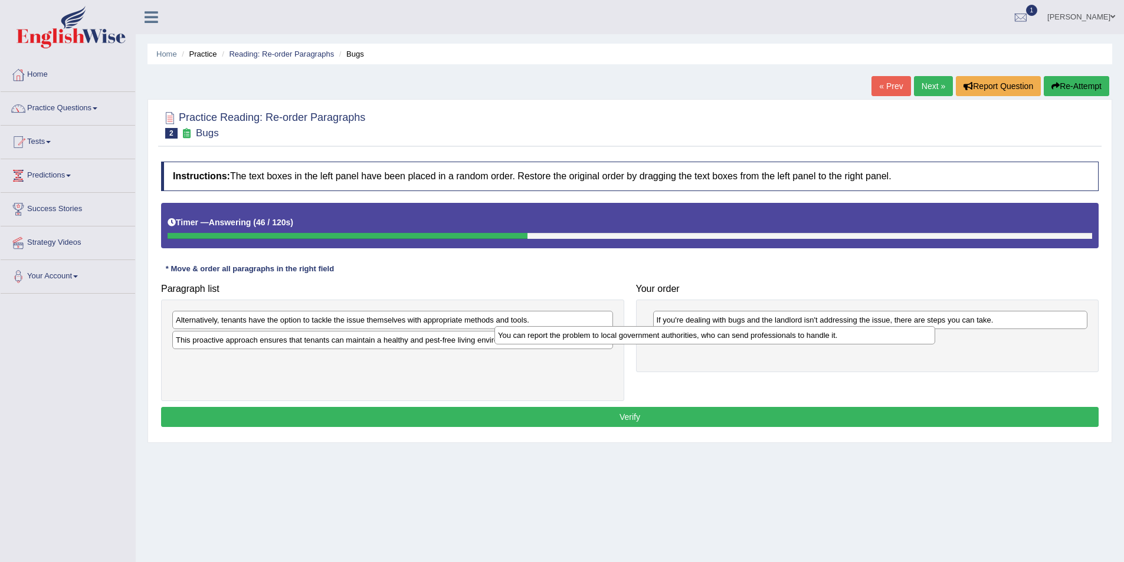
drag, startPoint x: 417, startPoint y: 324, endPoint x: 741, endPoint y: 339, distance: 324.7
click at [741, 339] on div "You can report the problem to local government authorities, who can send profes…" at bounding box center [714, 335] width 441 height 18
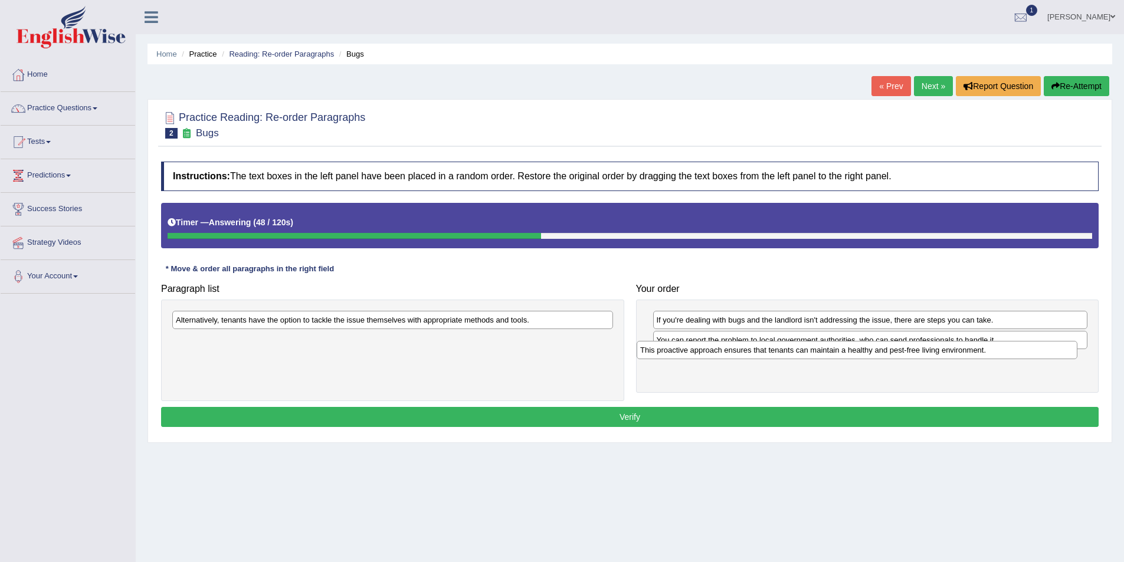
drag, startPoint x: 344, startPoint y: 344, endPoint x: 811, endPoint y: 356, distance: 467.3
click at [811, 356] on div "This proactive approach ensures that tenants can maintain a healthy and pest-fr…" at bounding box center [856, 350] width 441 height 18
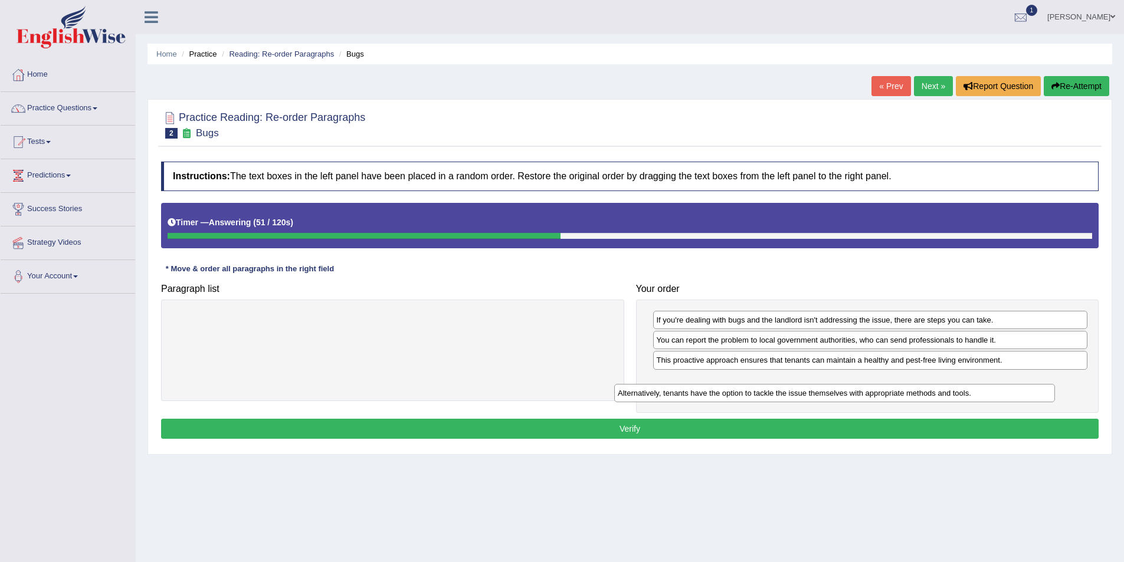
drag, startPoint x: 432, startPoint y: 322, endPoint x: 873, endPoint y: 395, distance: 447.8
click at [873, 395] on div "Alternatively, tenants have the option to tackle the issue themselves with appr…" at bounding box center [834, 393] width 441 height 18
click at [733, 423] on button "Verify" at bounding box center [629, 429] width 937 height 20
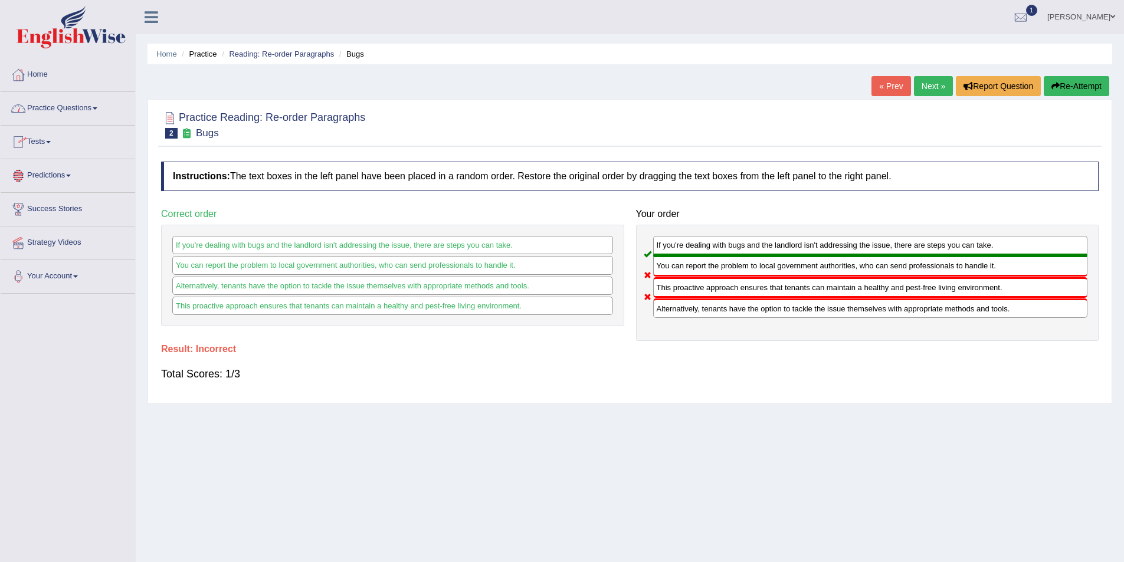
click at [86, 110] on link "Practice Questions" at bounding box center [68, 106] width 134 height 29
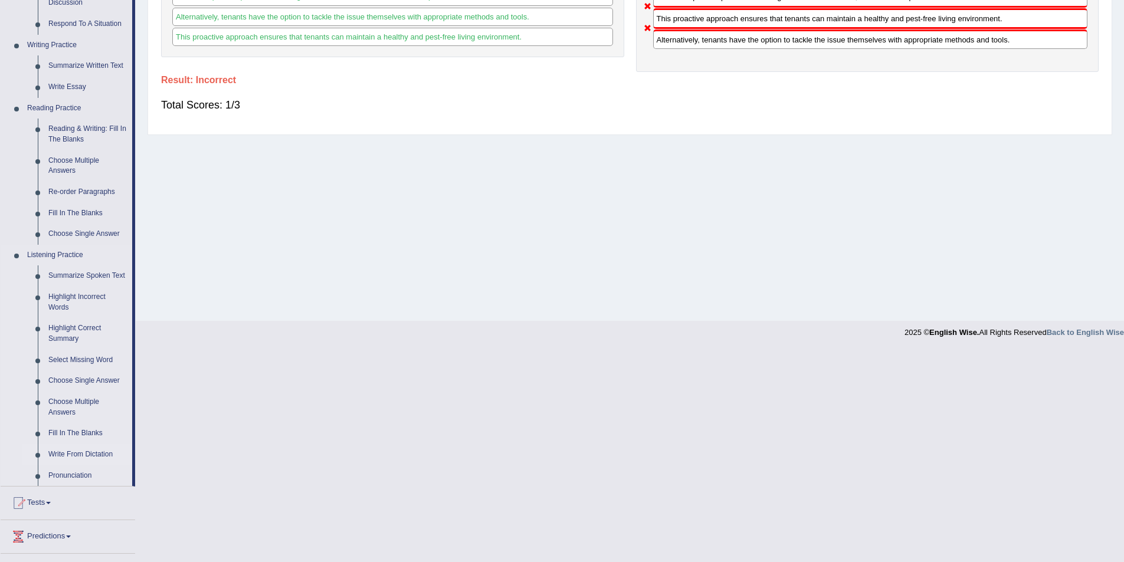
scroll to position [295, 0]
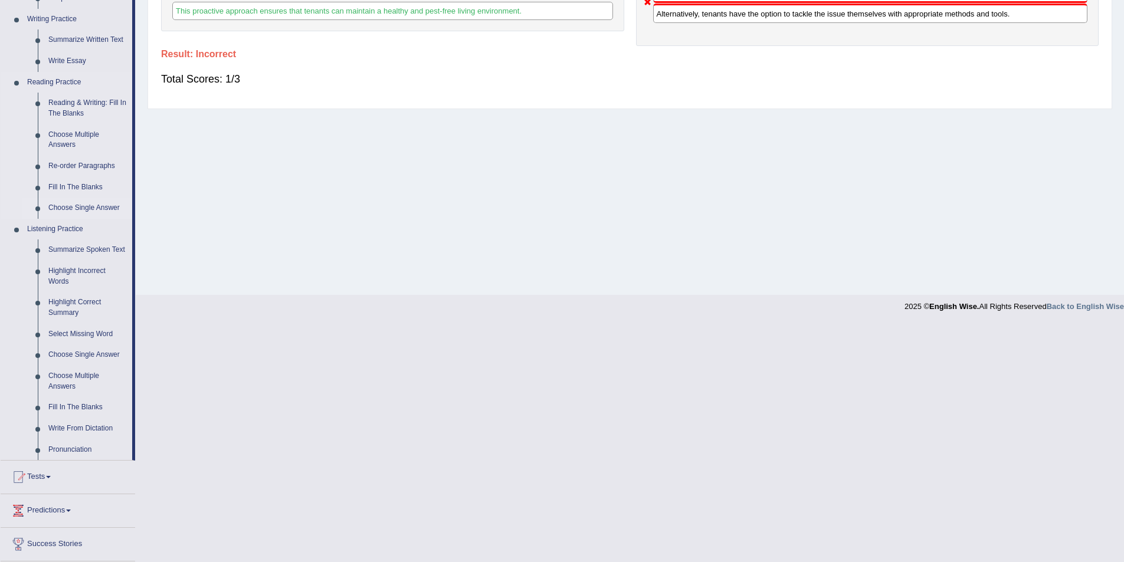
click at [95, 208] on link "Choose Single Answer" at bounding box center [87, 208] width 89 height 21
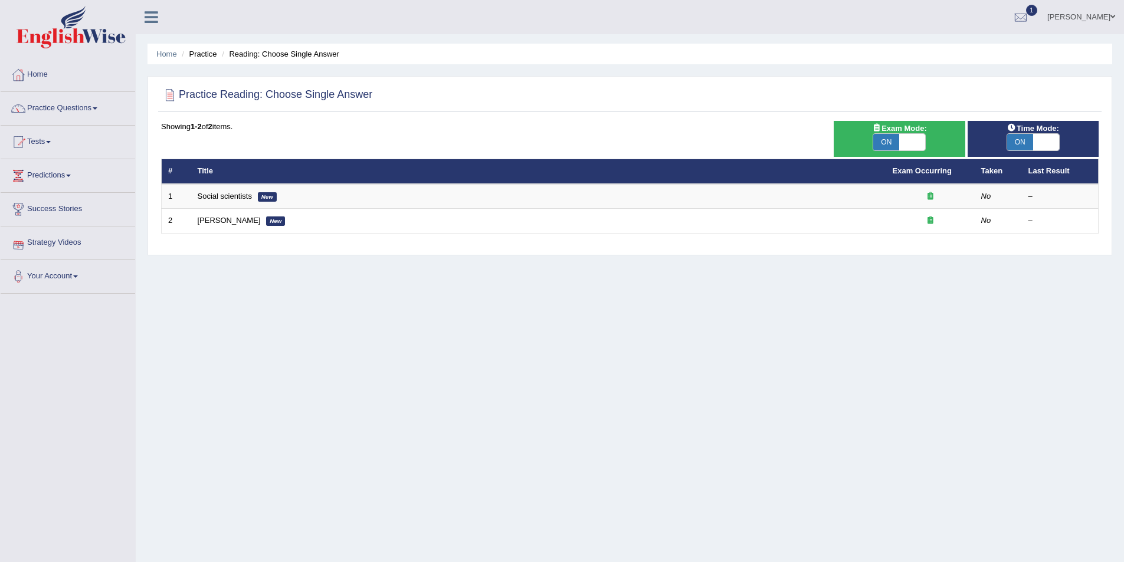
click at [78, 242] on link "Strategy Videos" at bounding box center [68, 240] width 134 height 29
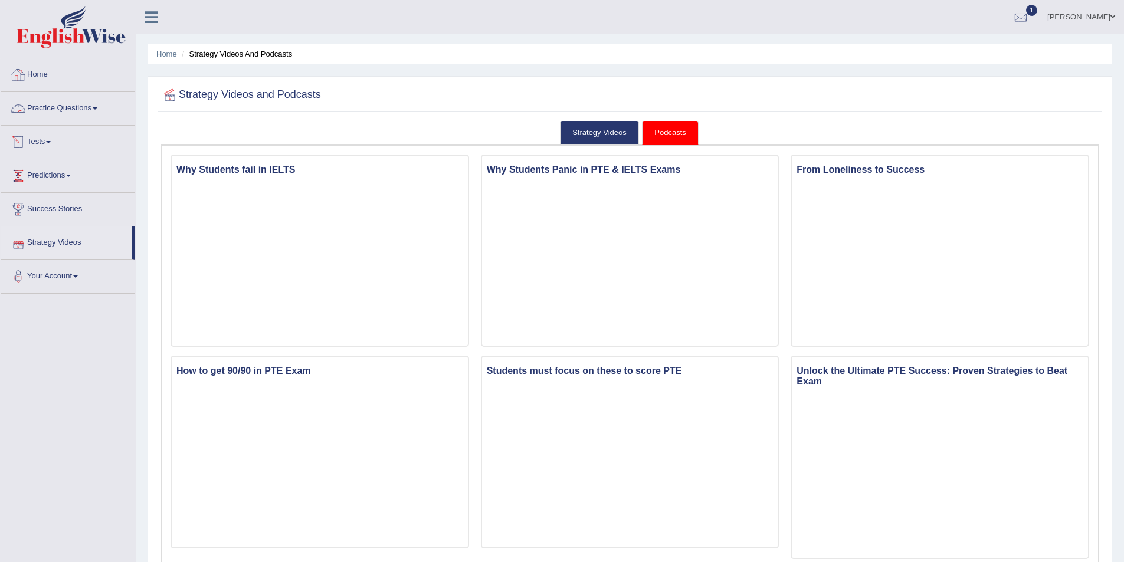
click at [37, 77] on link "Home" at bounding box center [68, 72] width 134 height 29
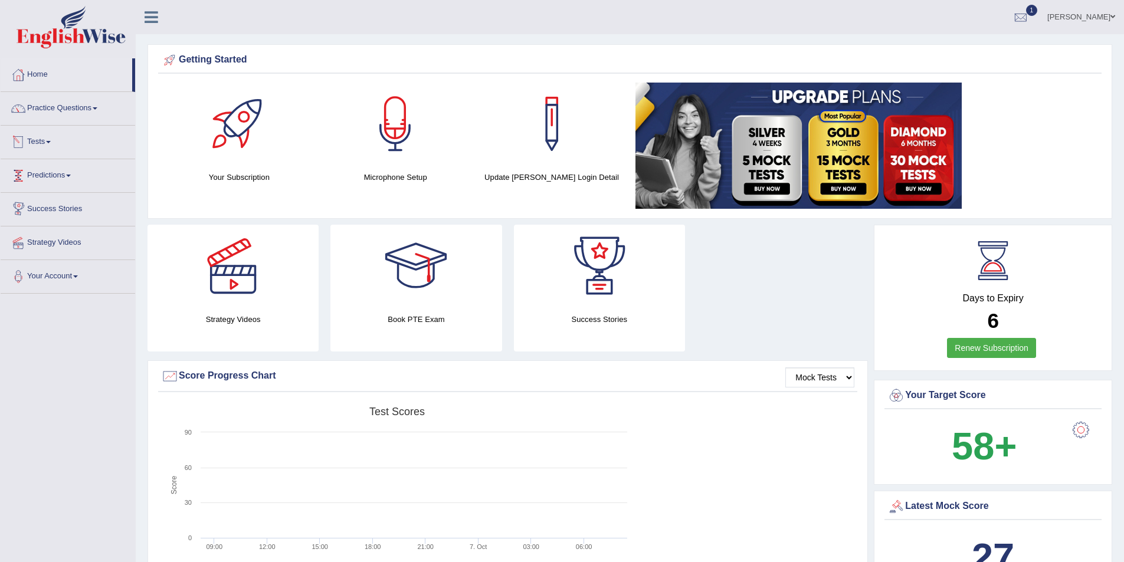
click at [51, 142] on span at bounding box center [48, 142] width 5 height 2
click at [52, 204] on link "History" at bounding box center [77, 211] width 110 height 21
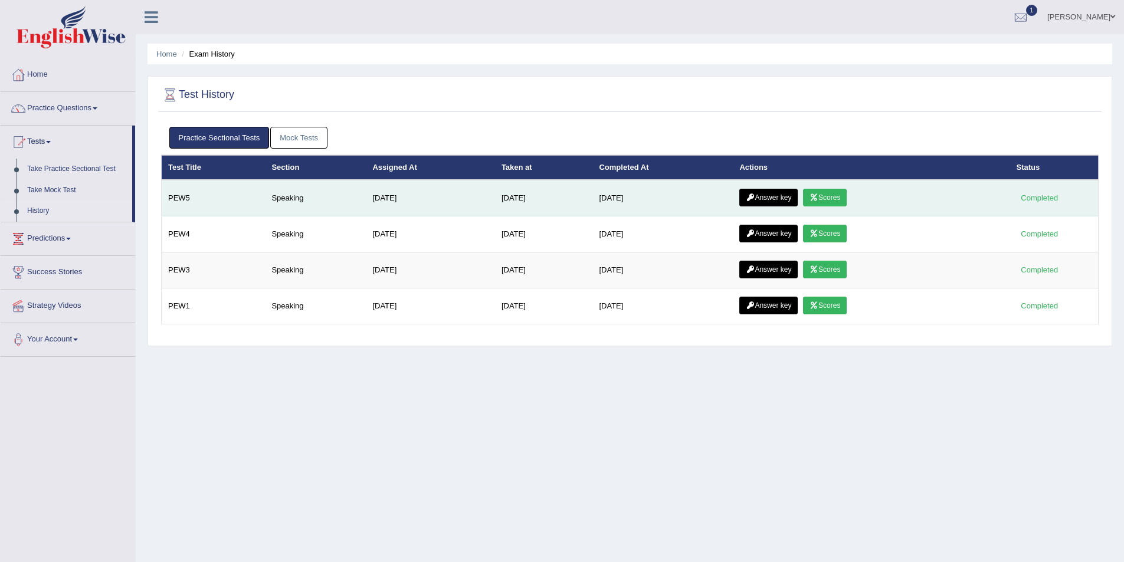
click at [833, 200] on link "Scores" at bounding box center [825, 198] width 44 height 18
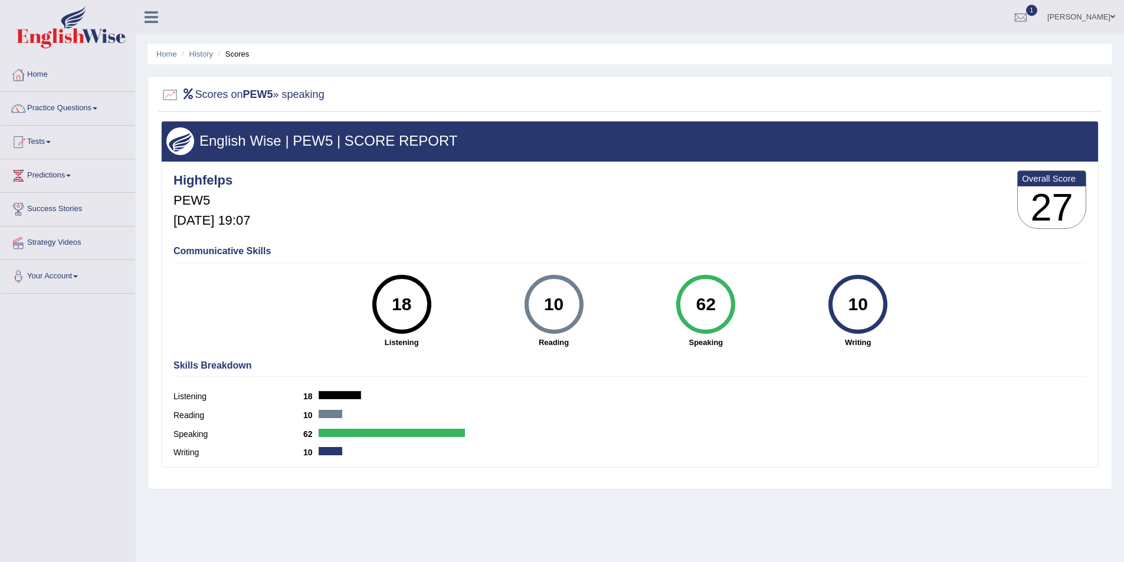
click at [665, 69] on div "Home History Scores Scores on PEW5 » speaking English Wise | PEW5 | SCORE REPOR…" at bounding box center [630, 295] width 988 height 590
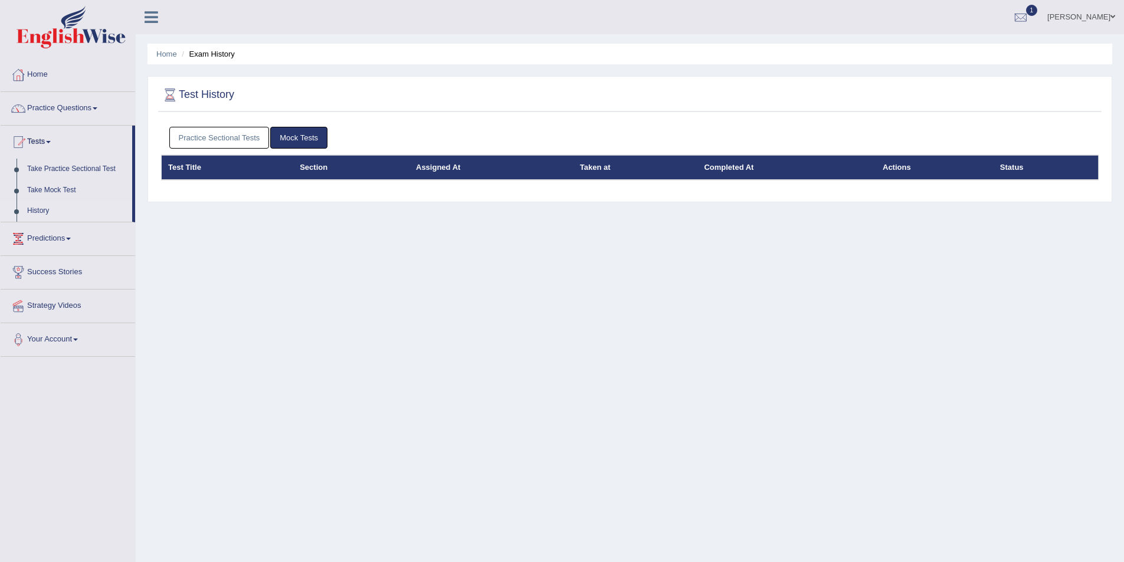
click at [192, 133] on link "Practice Sectional Tests" at bounding box center [219, 138] width 100 height 22
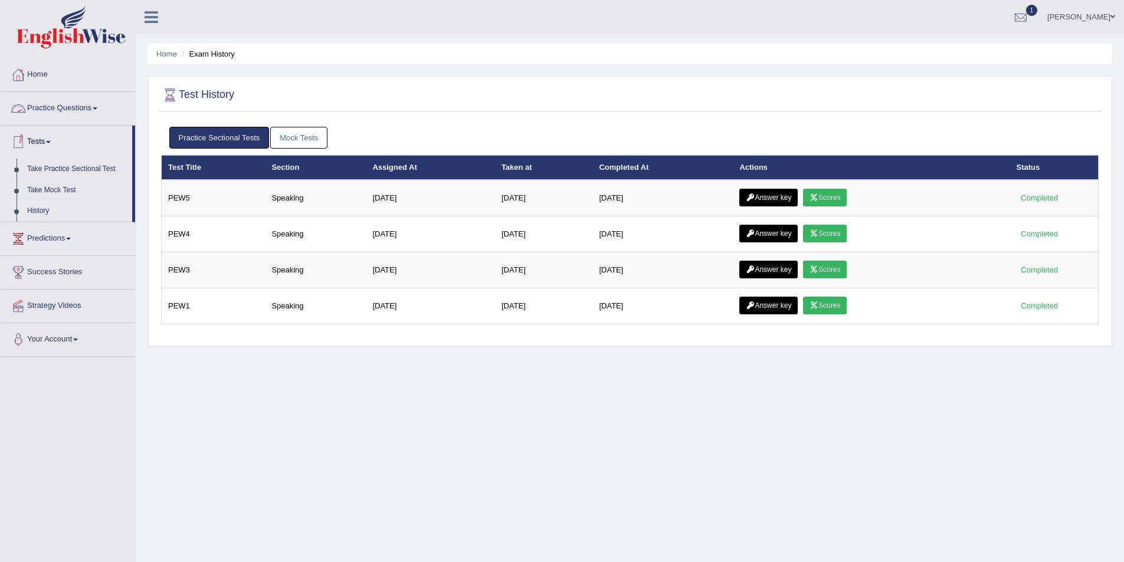
click at [43, 82] on link "Home" at bounding box center [68, 72] width 134 height 29
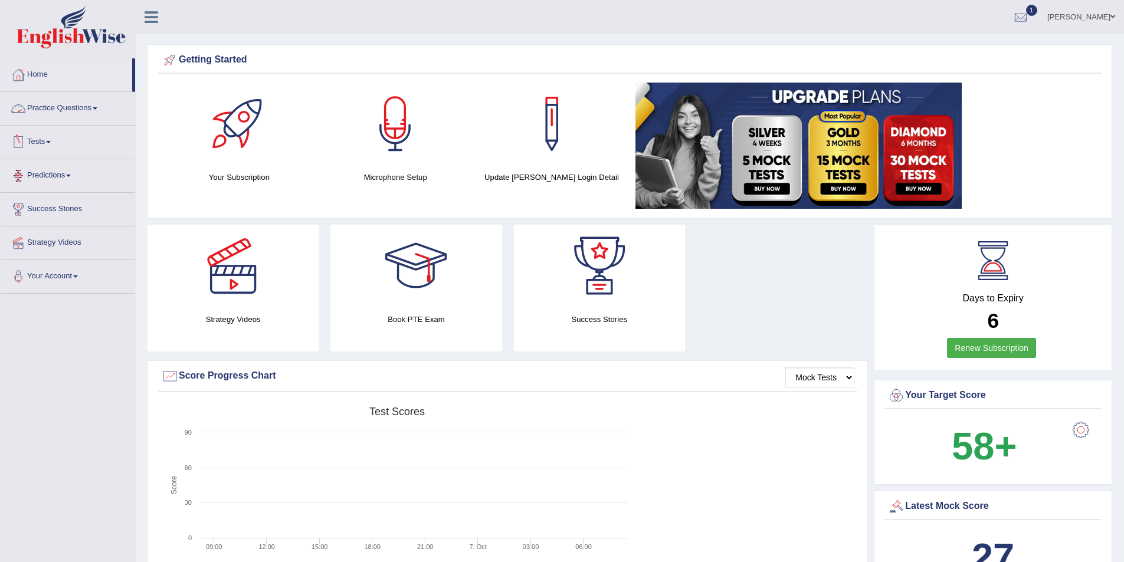
click at [80, 106] on link "Practice Questions" at bounding box center [68, 106] width 134 height 29
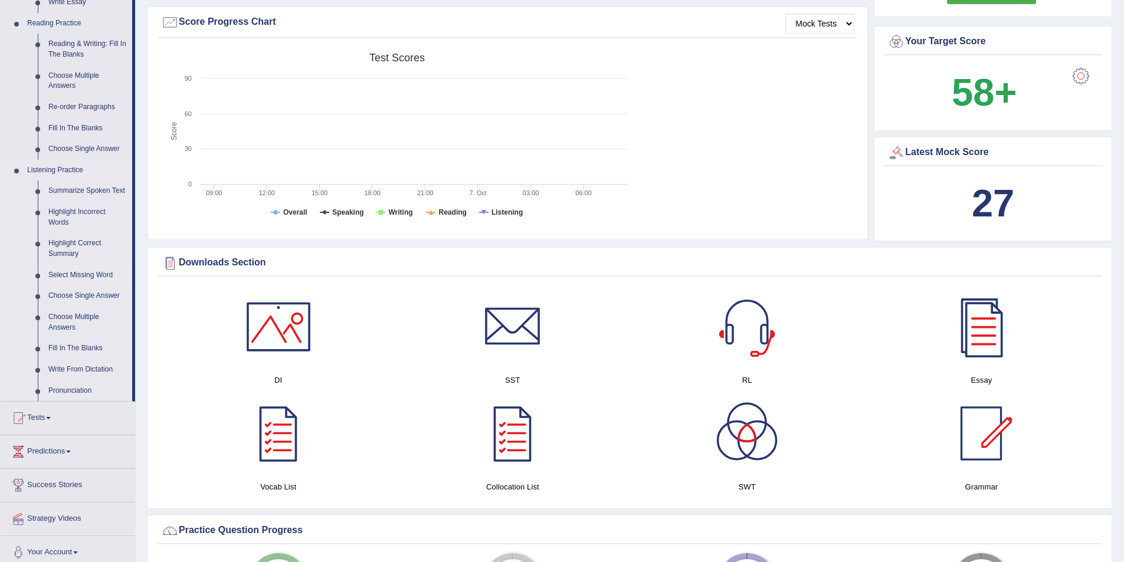
scroll to position [295, 0]
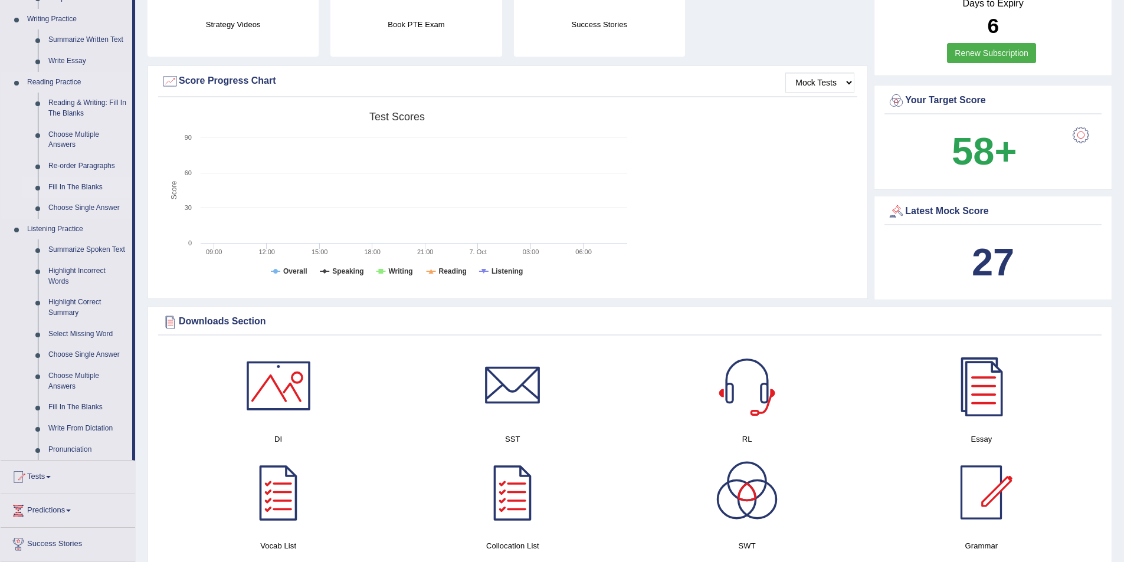
click at [83, 190] on link "Fill In The Blanks" at bounding box center [87, 187] width 89 height 21
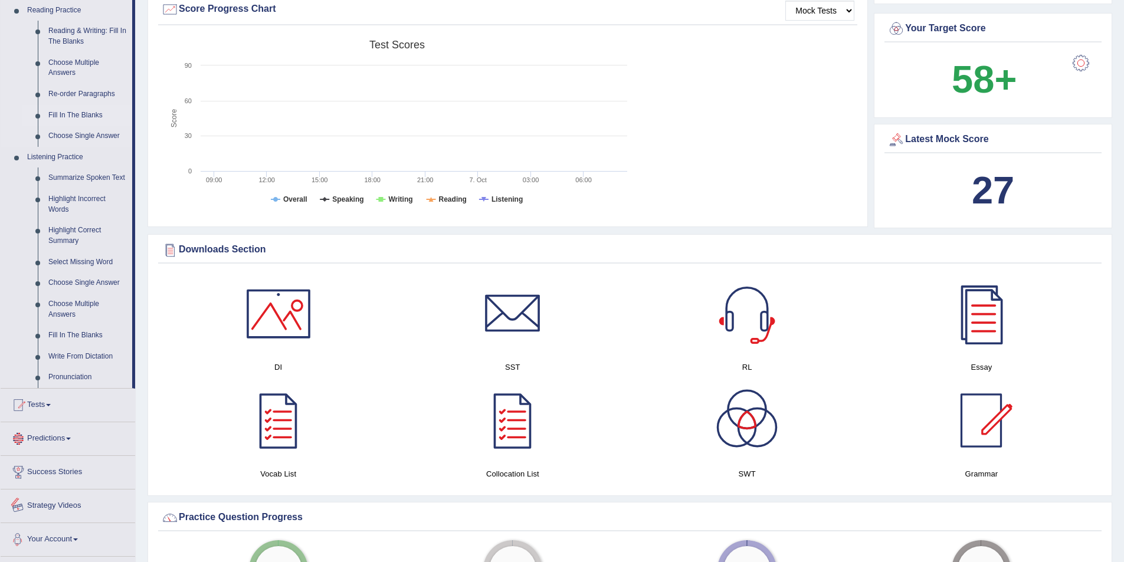
scroll to position [864, 0]
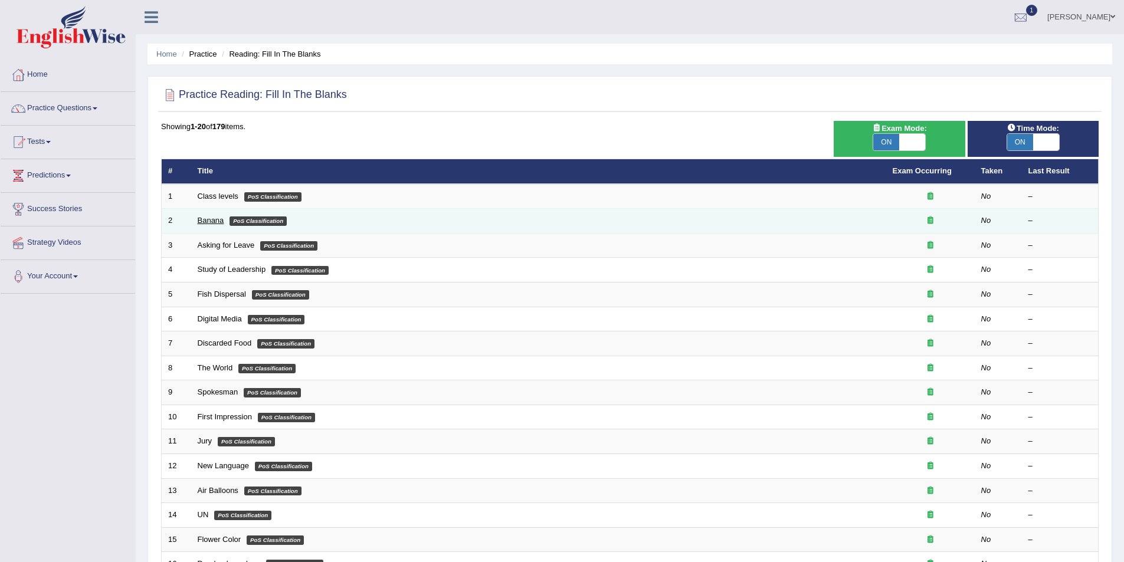
click at [206, 219] on link "Banana" at bounding box center [211, 220] width 27 height 9
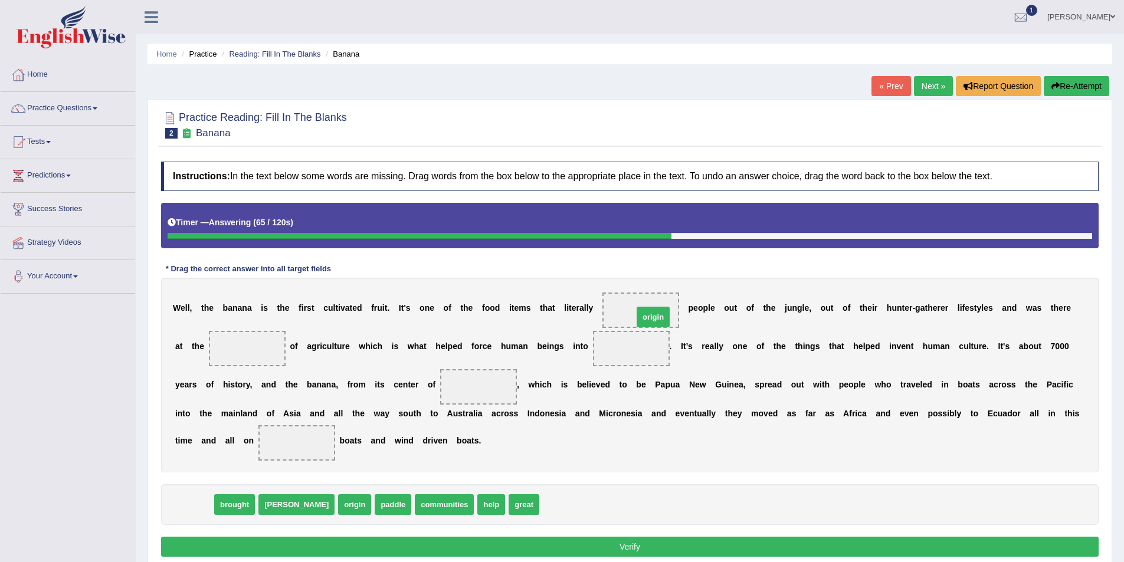
drag, startPoint x: 202, startPoint y: 507, endPoint x: 661, endPoint y: 320, distance: 495.7
drag, startPoint x: 209, startPoint y: 507, endPoint x: 254, endPoint y: 343, distance: 170.1
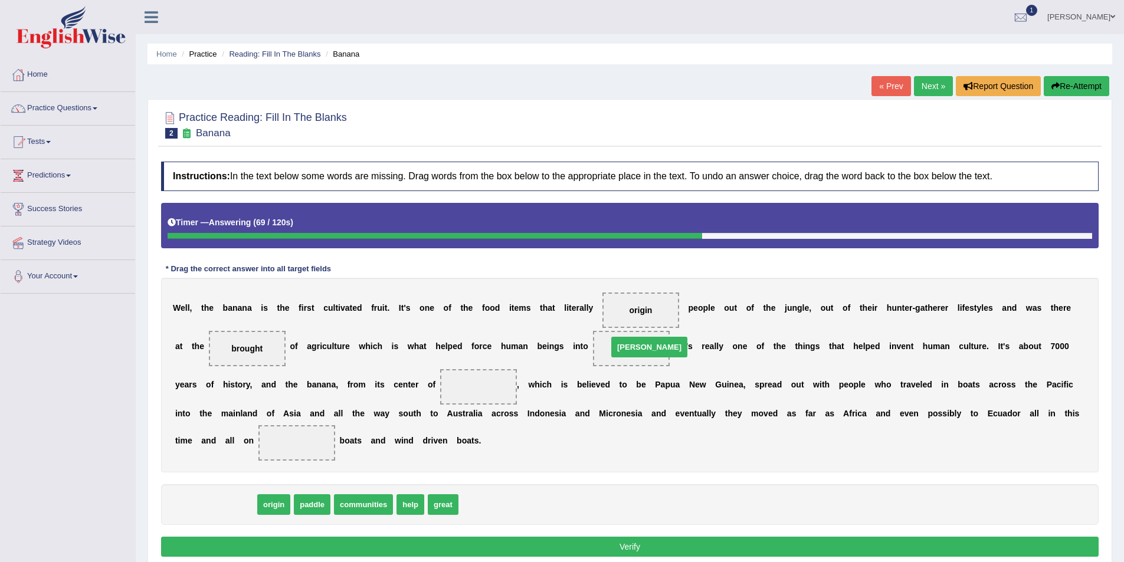
drag, startPoint x: 195, startPoint y: 511, endPoint x: 628, endPoint y: 353, distance: 461.2
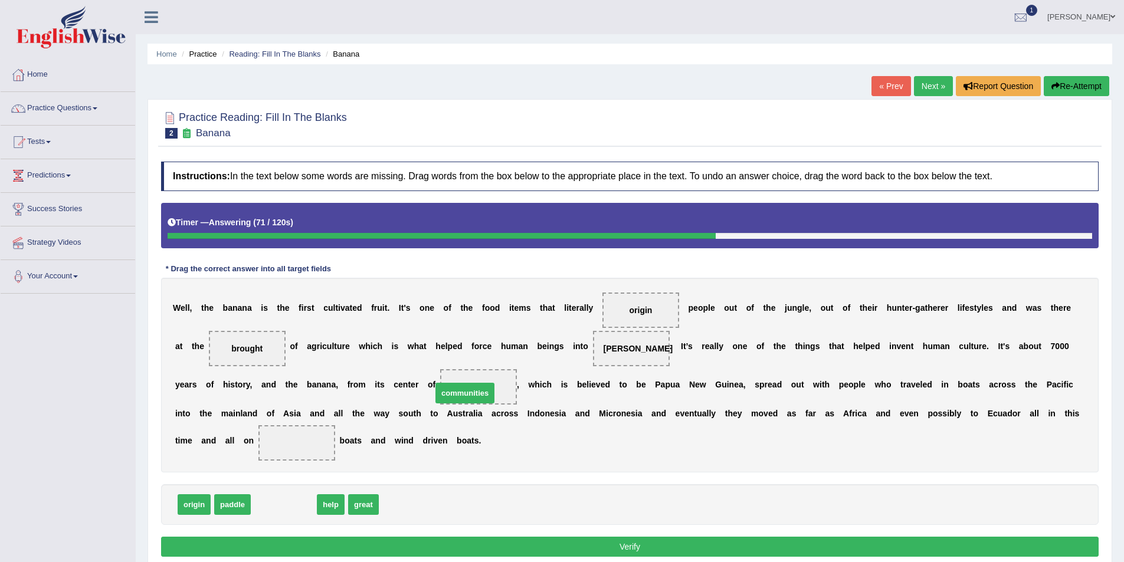
drag, startPoint x: 301, startPoint y: 507, endPoint x: 482, endPoint y: 396, distance: 212.6
drag, startPoint x: 267, startPoint y: 504, endPoint x: 294, endPoint y: 442, distance: 67.6
click at [445, 550] on button "Verify" at bounding box center [629, 547] width 937 height 20
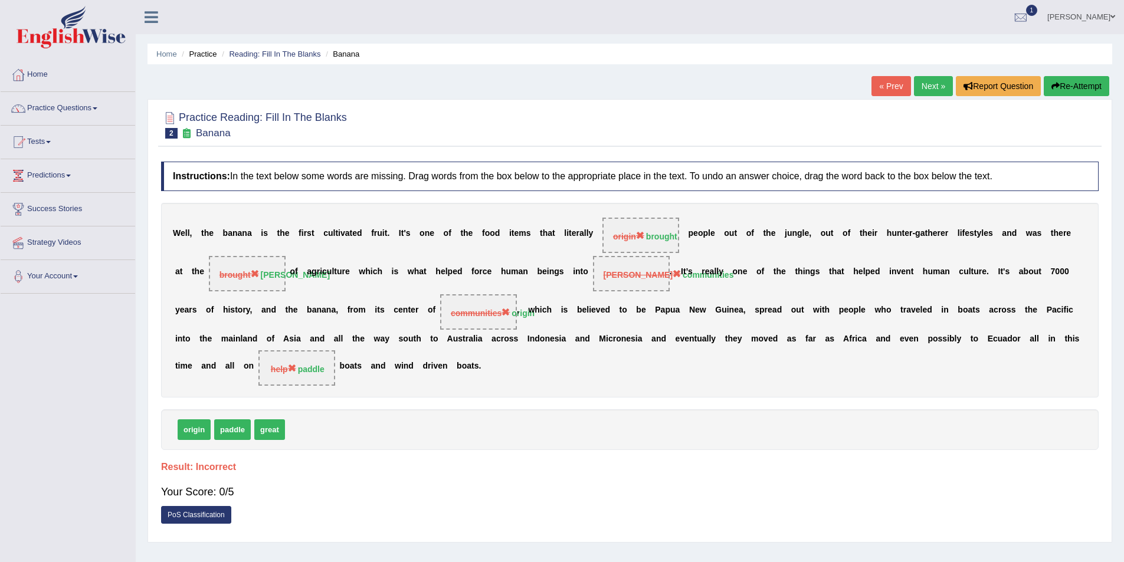
drag, startPoint x: 232, startPoint y: 427, endPoint x: 310, endPoint y: 368, distance: 98.1
click at [310, 368] on div "Instructions: In the text below some words are missing. Drag words from the box…" at bounding box center [629, 346] width 943 height 380
click at [42, 74] on link "Home" at bounding box center [68, 72] width 134 height 29
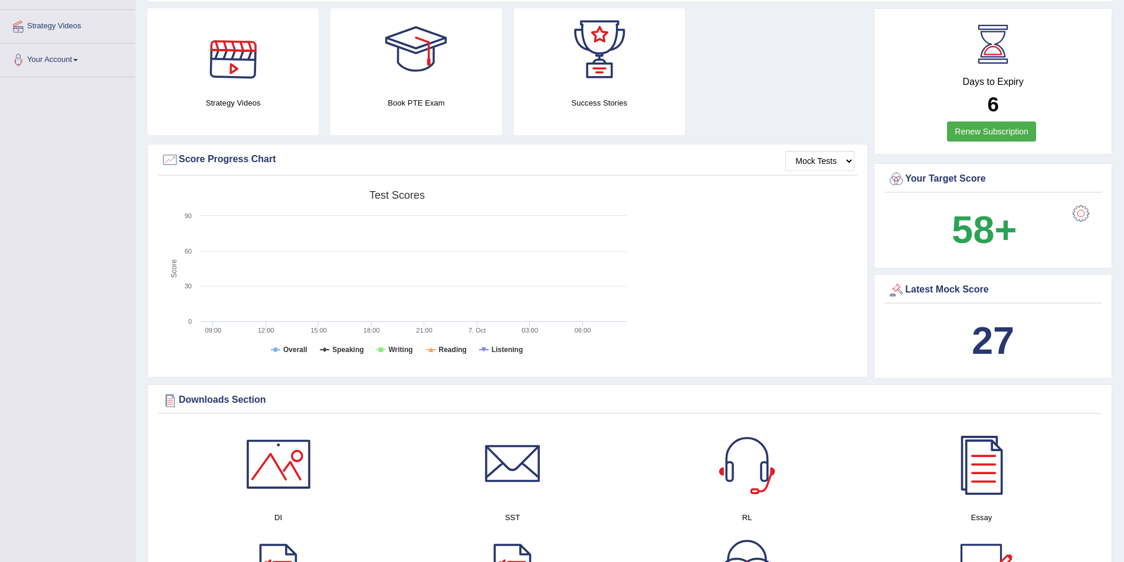
scroll to position [236, 0]
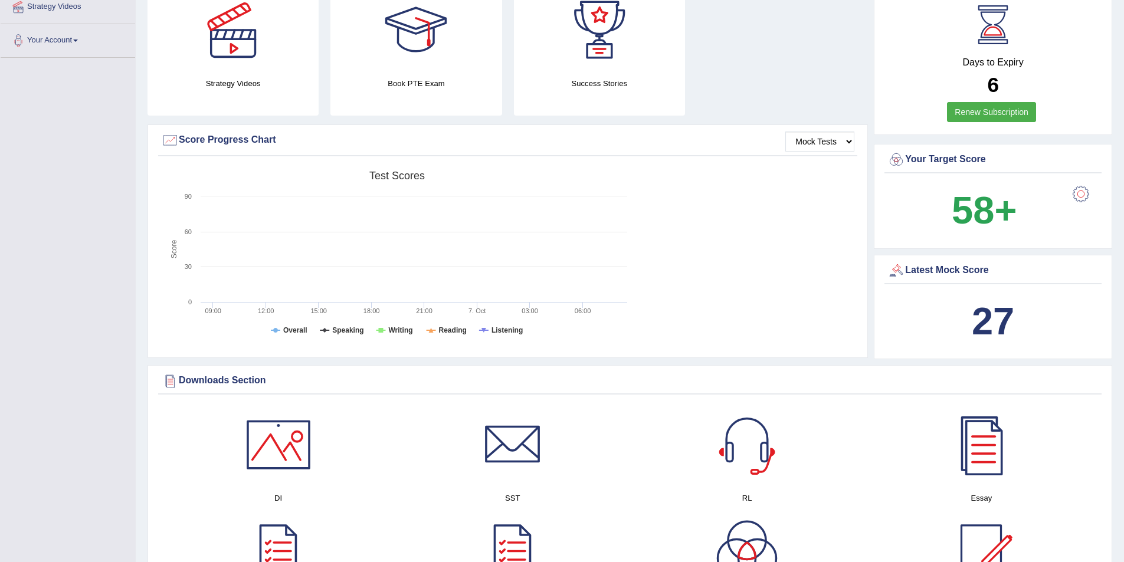
drag, startPoint x: 274, startPoint y: 329, endPoint x: 311, endPoint y: 290, distance: 53.4
click at [311, 290] on icon "Created with Highcharts 7.1.2 Score Test scores Overall Speaking Writing Readin…" at bounding box center [397, 256] width 472 height 183
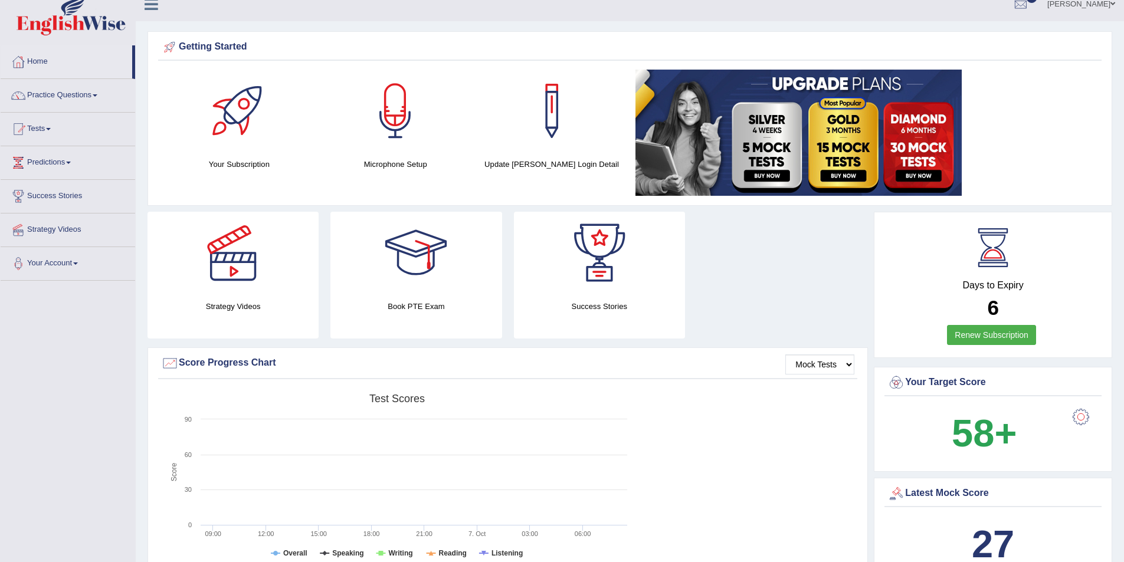
scroll to position [0, 0]
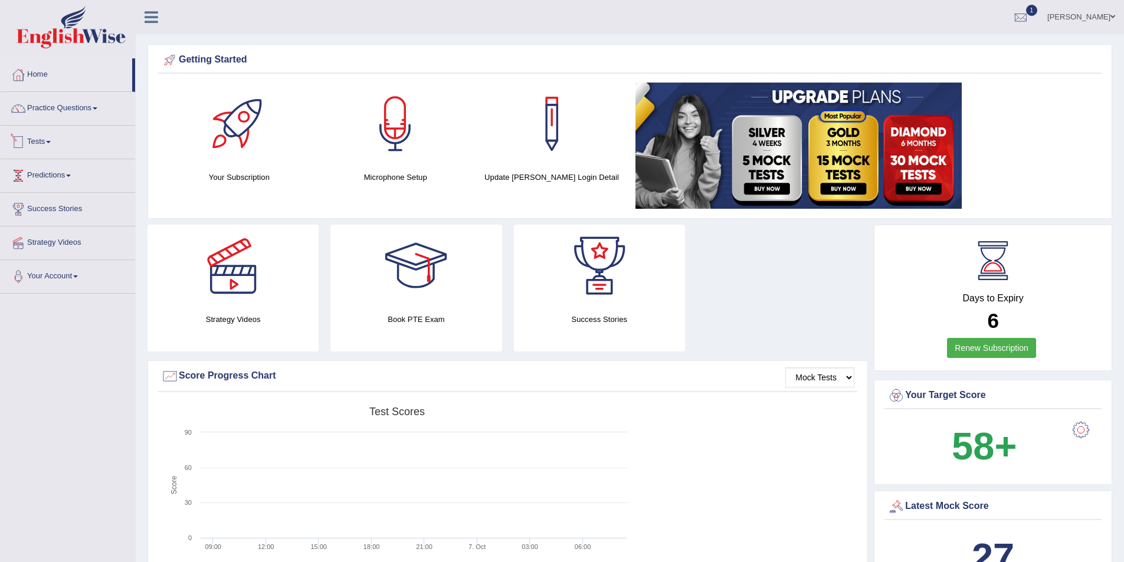
click at [37, 141] on link "Tests" at bounding box center [68, 140] width 134 height 29
click at [46, 170] on link "Take Practice Sectional Test" at bounding box center [77, 169] width 110 height 21
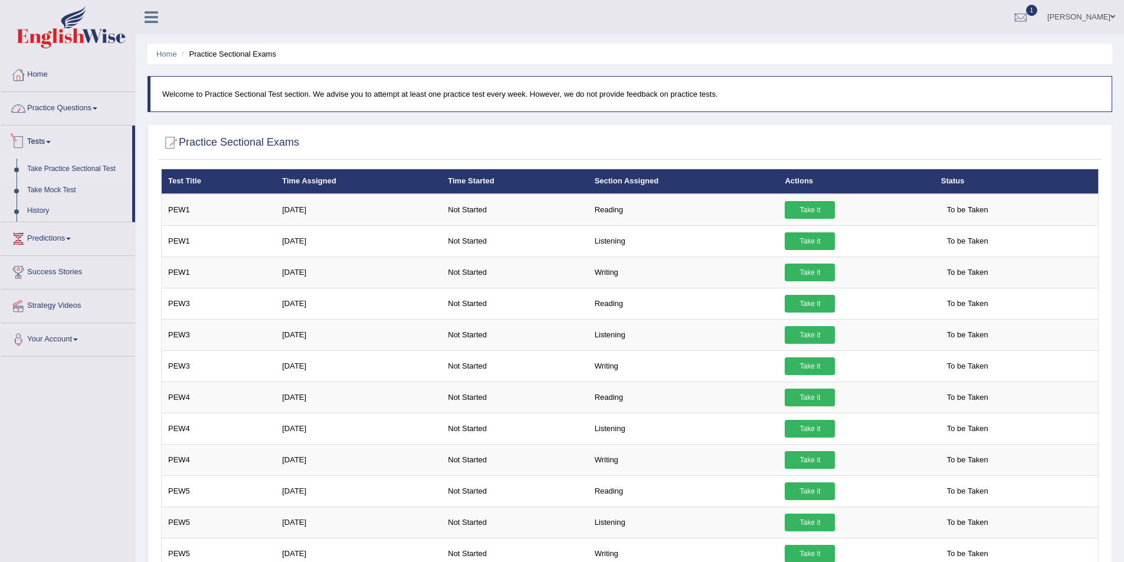
click at [42, 104] on link "Practice Questions" at bounding box center [68, 106] width 134 height 29
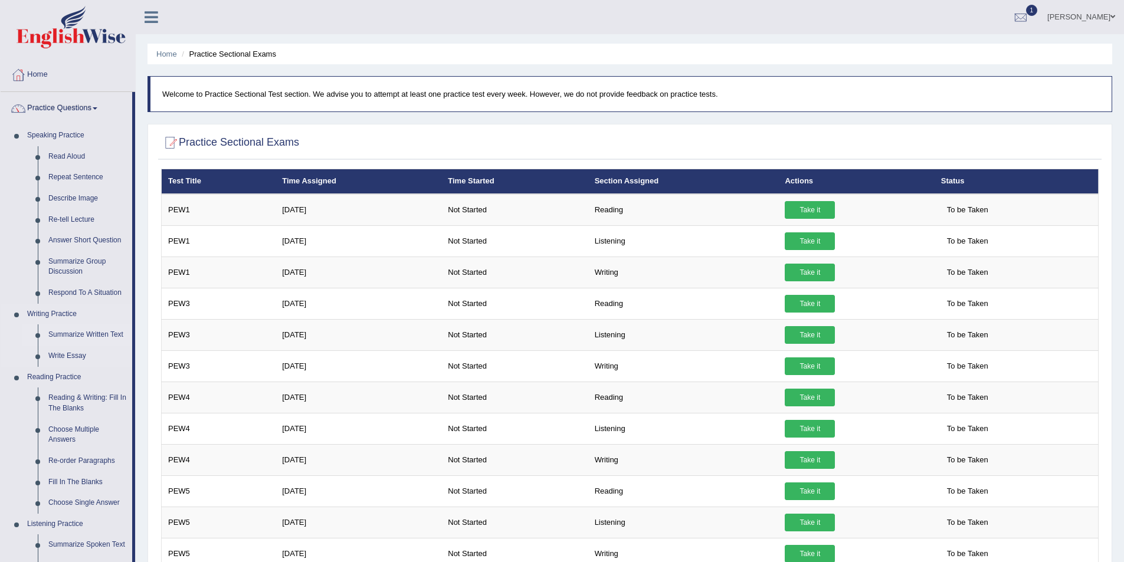
click at [70, 332] on link "Summarize Written Text" at bounding box center [87, 334] width 89 height 21
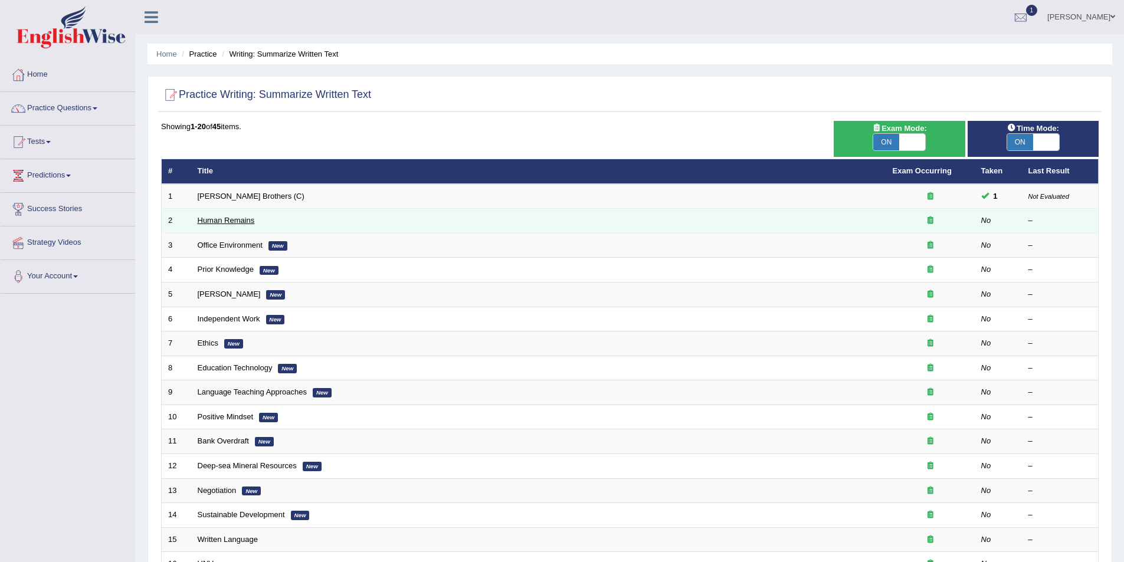
click at [212, 219] on link "Human Remains" at bounding box center [226, 220] width 57 height 9
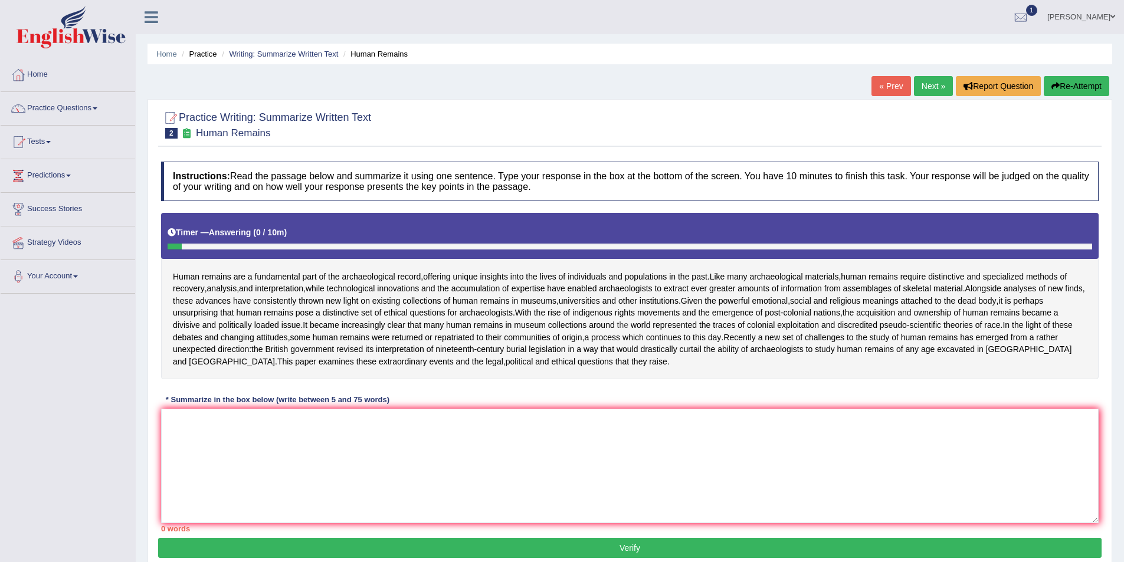
drag, startPoint x: 170, startPoint y: 273, endPoint x: 278, endPoint y: 344, distance: 129.9
click at [278, 344] on div "Human remains are a fundamental part of the archaeological record , offering un…" at bounding box center [629, 296] width 937 height 166
click at [39, 74] on link "Home" at bounding box center [68, 72] width 134 height 29
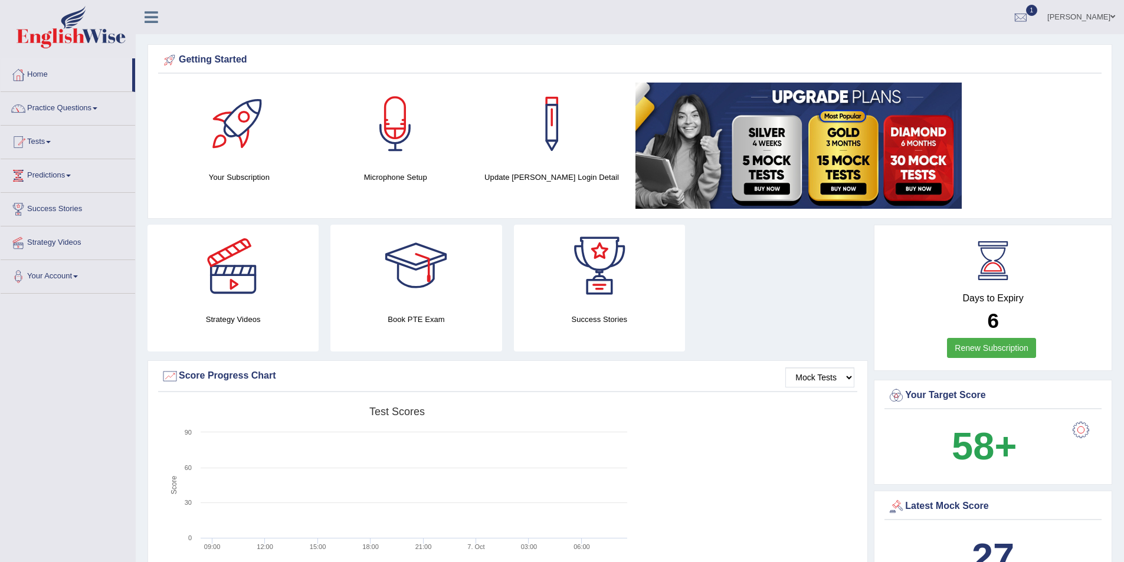
click at [35, 71] on link "Home" at bounding box center [67, 72] width 132 height 29
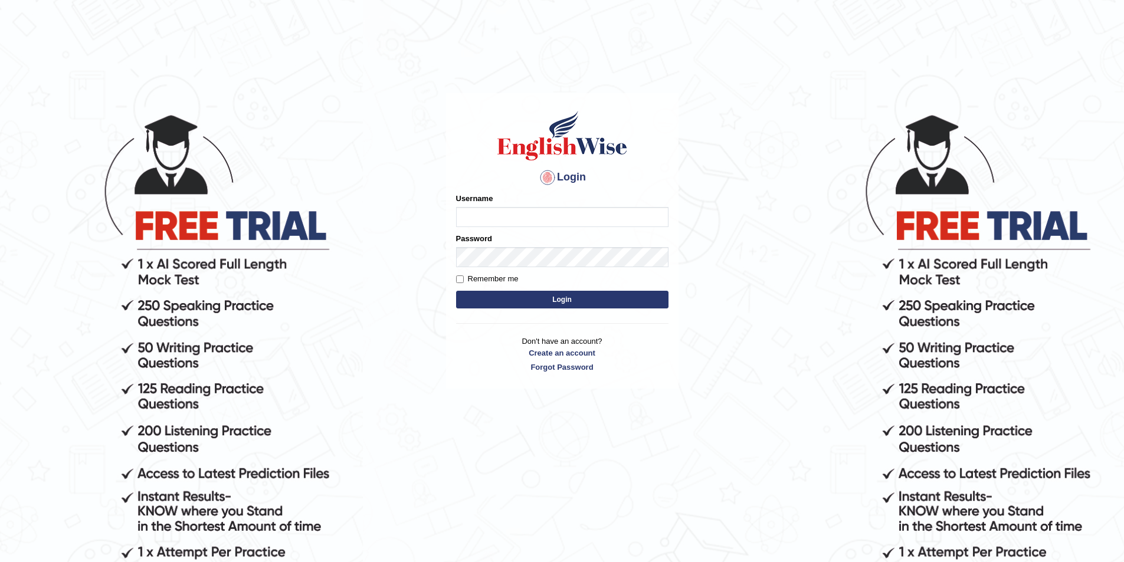
type input "highfelps"
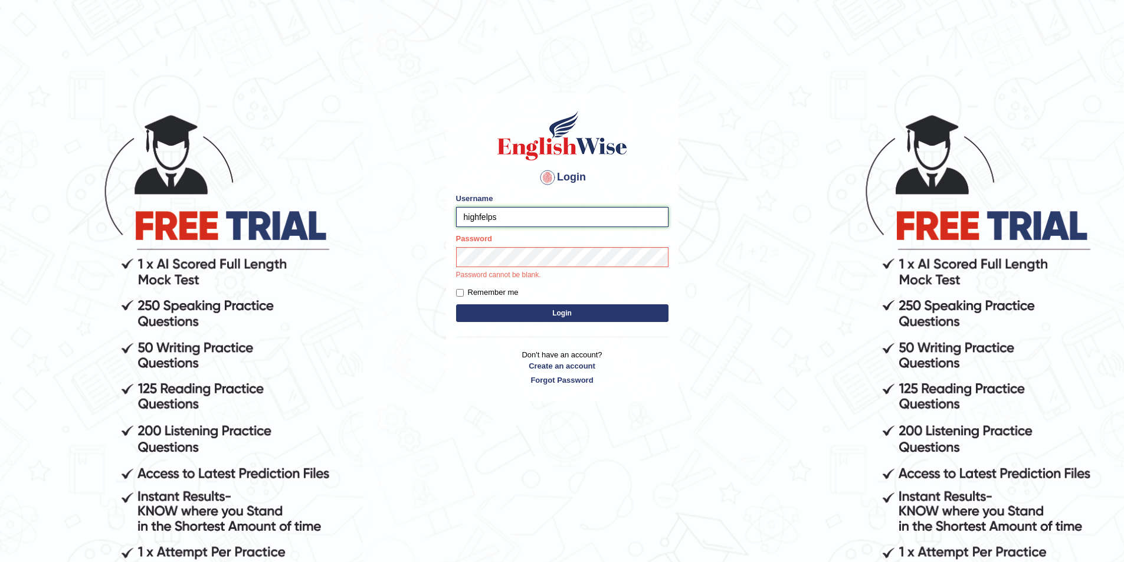
drag, startPoint x: 500, startPoint y: 217, endPoint x: 444, endPoint y: 221, distance: 55.6
click at [444, 221] on main "Login Please fix the following errors: Username highfelps Password Password can…" at bounding box center [562, 229] width 236 height 347
